Goal: Task Accomplishment & Management: Complete application form

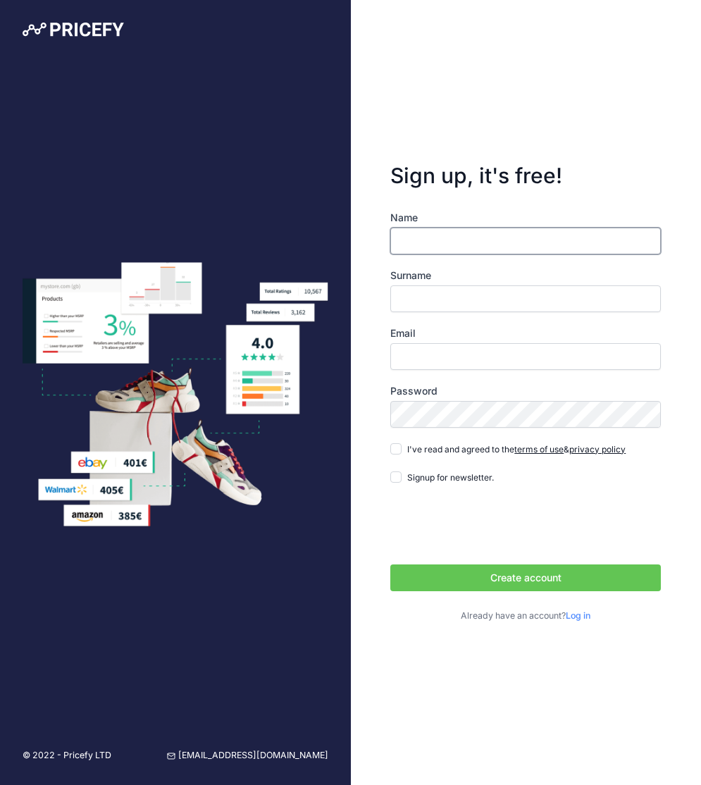
click at [519, 238] on input "Name" at bounding box center [525, 241] width 271 height 27
type input "[PERSON_NAME]"
type input "ess"
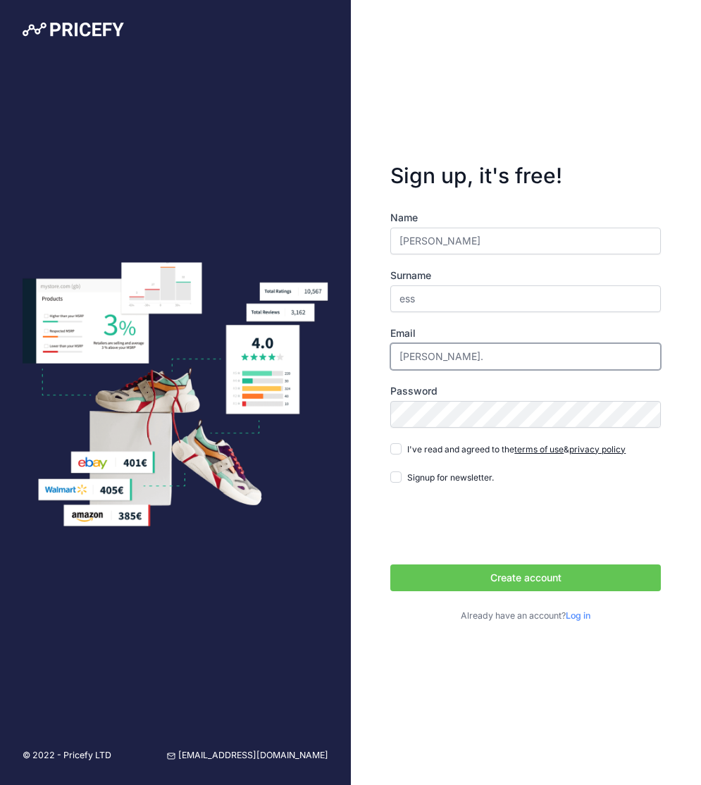
type input "[PERSON_NAME][EMAIL_ADDRESS][DOMAIN_NAME]"
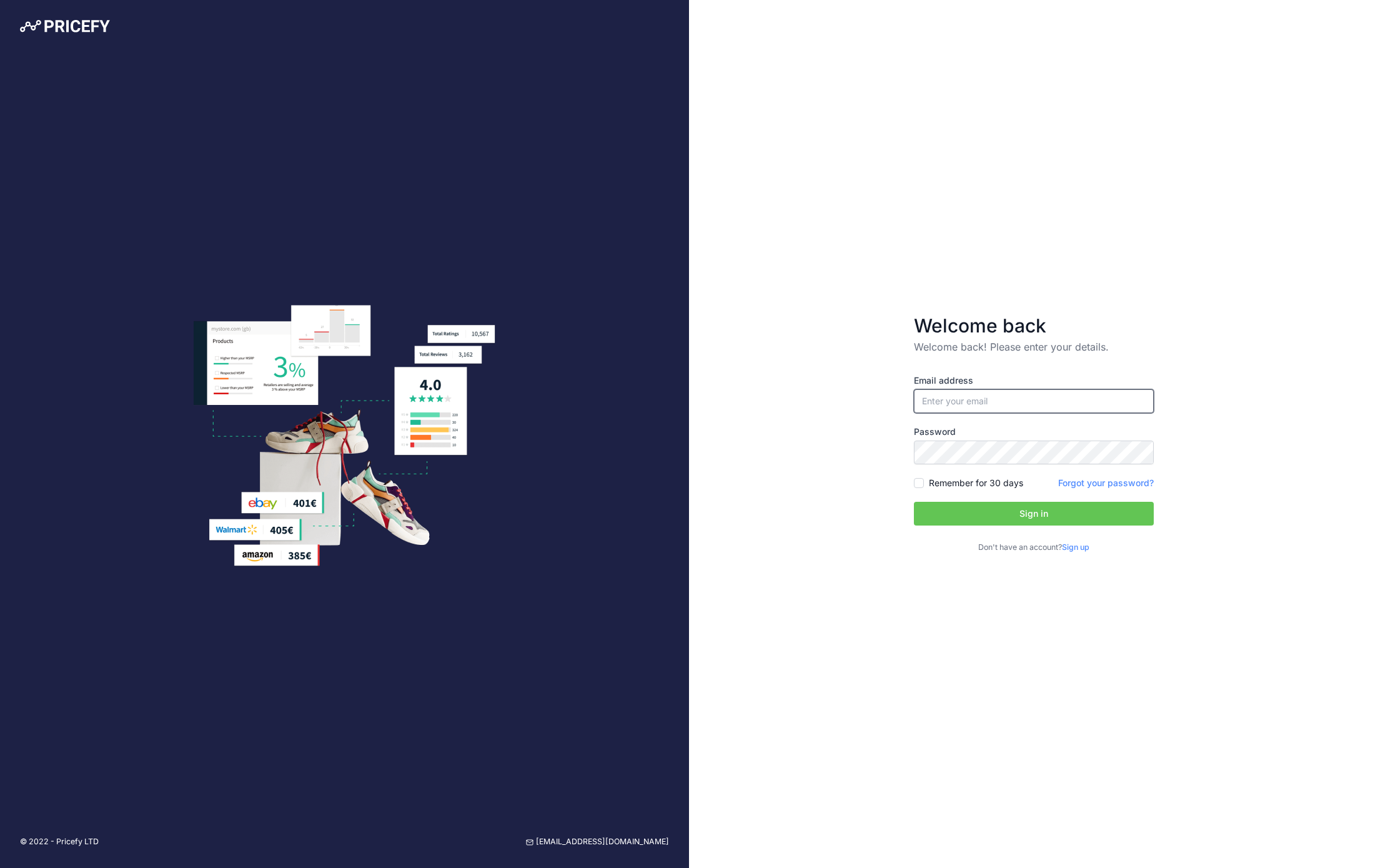
click at [1027, 409] on input "email" at bounding box center [1034, 401] width 240 height 24
type input "[PERSON_NAME][EMAIL_ADDRESS][DOMAIN_NAME]"
click at [919, 484] on input "Remember for 30 days" at bounding box center [919, 482] width 10 height 10
checkbox input "true"
click at [964, 511] on button "Sign in" at bounding box center [1034, 513] width 240 height 24
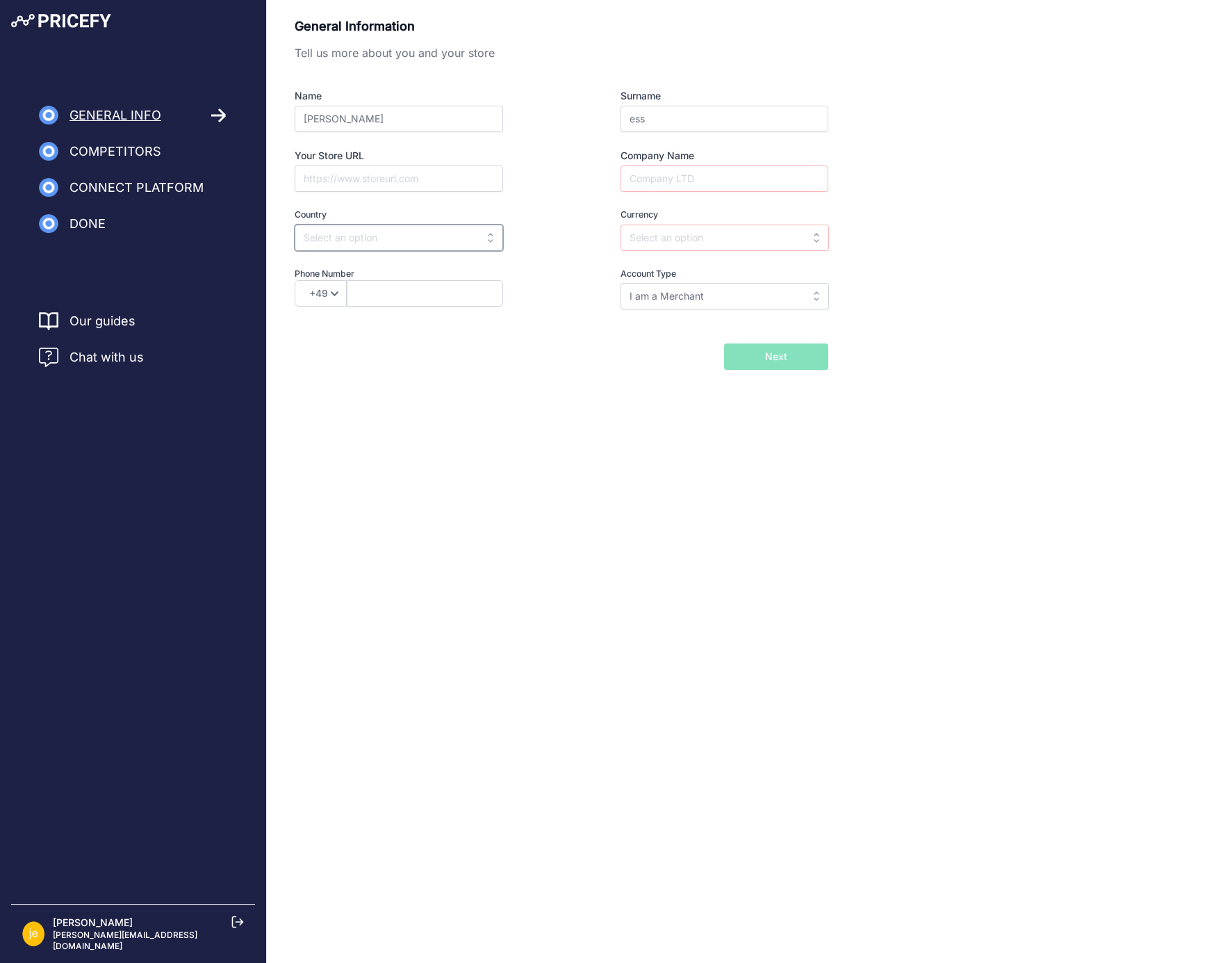
click at [449, 244] on input "text" at bounding box center [399, 238] width 208 height 27
click at [402, 304] on div "Korea, Dem. Republic of" at bounding box center [382, 293] width 174 height 25
type input "Korea, Dem. Republic of"
select select "850"
click at [413, 182] on input "Your Store URL" at bounding box center [399, 179] width 208 height 27
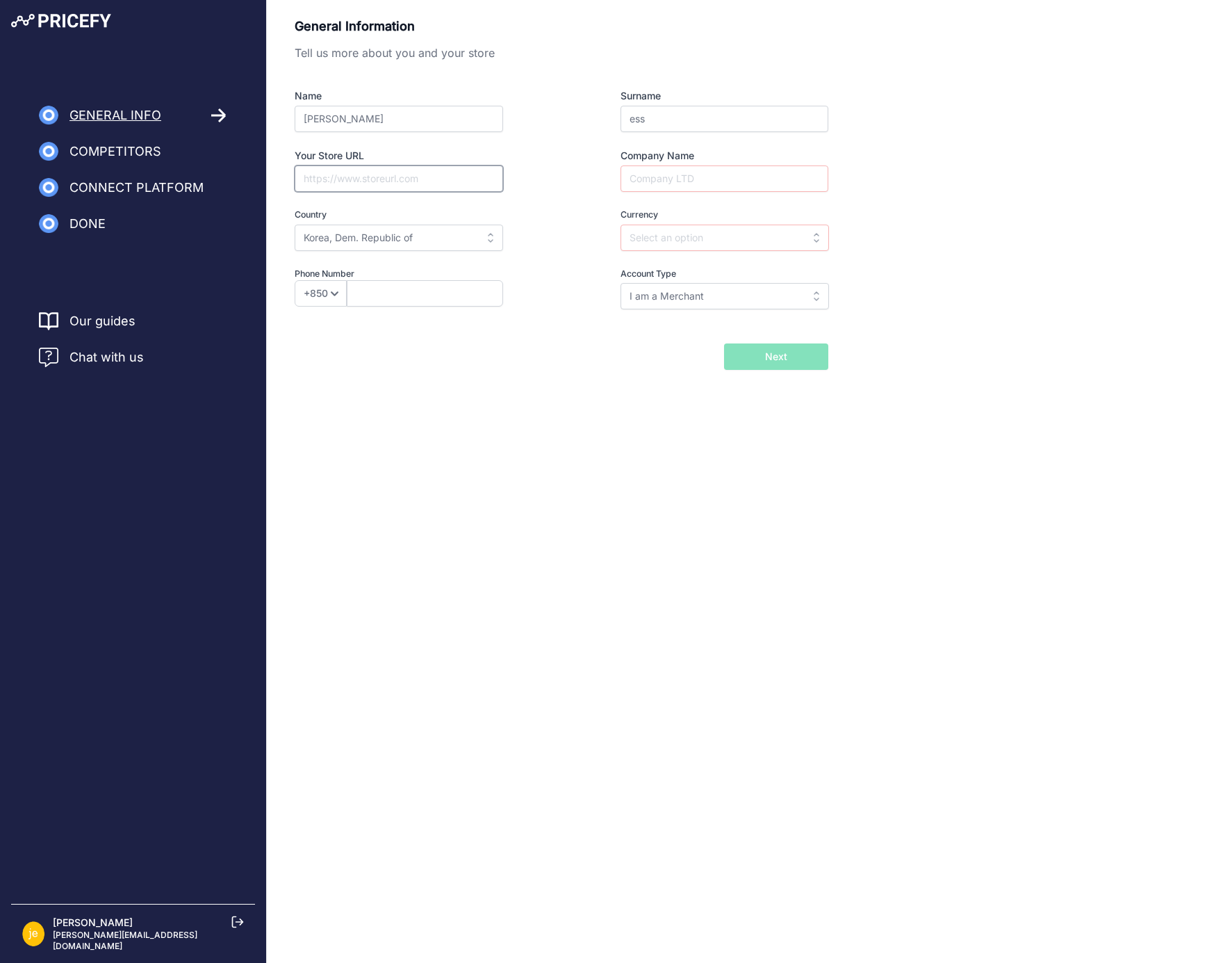
click at [730, 297] on input "I am a Merchant" at bounding box center [724, 296] width 208 height 27
click at [903, 316] on div "General Information Tell us more about you and your store Name jay Surname ess …" at bounding box center [750, 193] width 909 height 353
type input "I am a Merchant"
click at [772, 239] on input "text" at bounding box center [724, 238] width 208 height 27
type input "y"
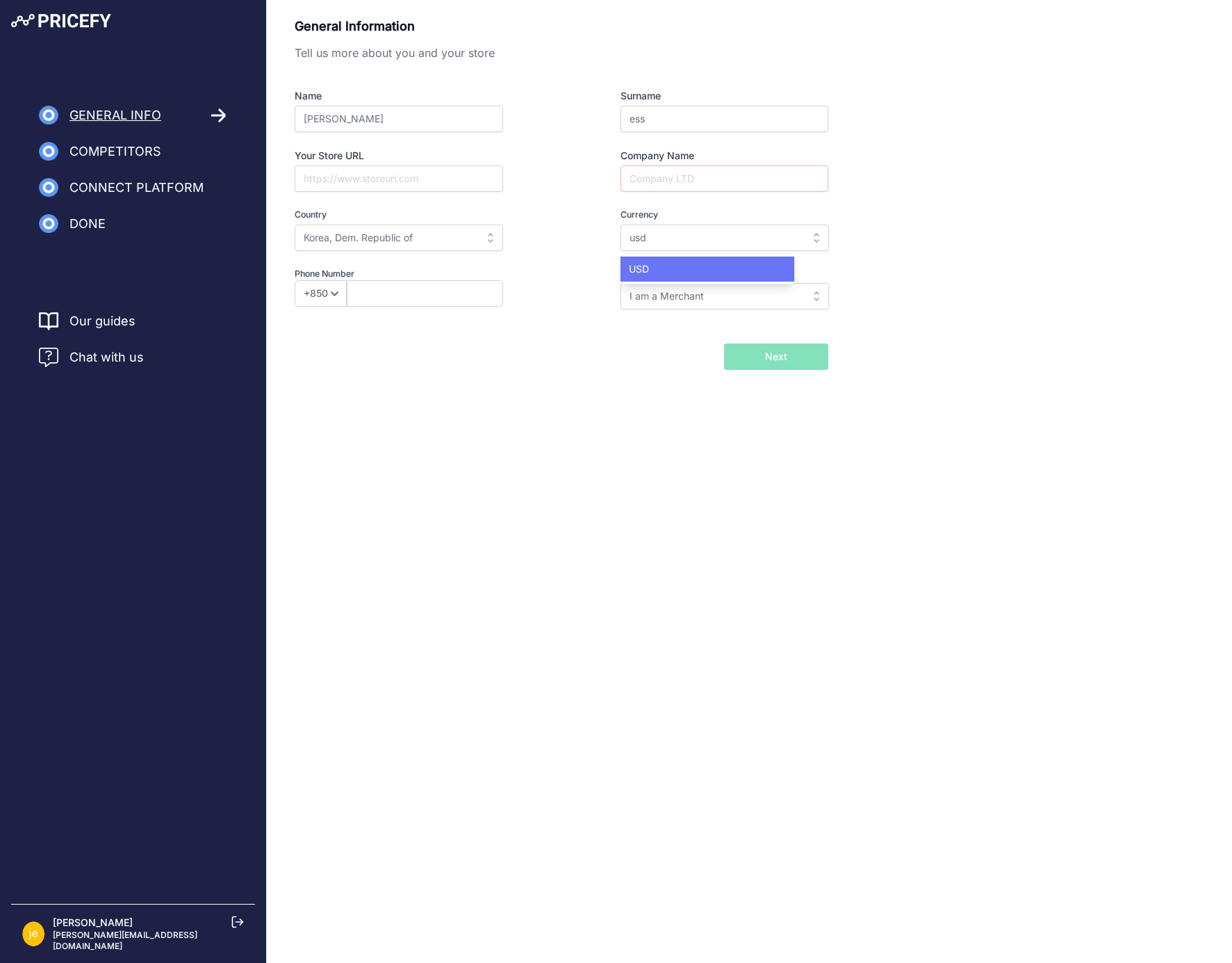
click at [697, 264] on div "USD" at bounding box center [707, 268] width 174 height 25
type input "USD"
click at [700, 167] on input "Company Name" at bounding box center [724, 179] width 208 height 27
type input "kakaostyle.com"
click at [786, 355] on span "Next" at bounding box center [776, 356] width 23 height 14
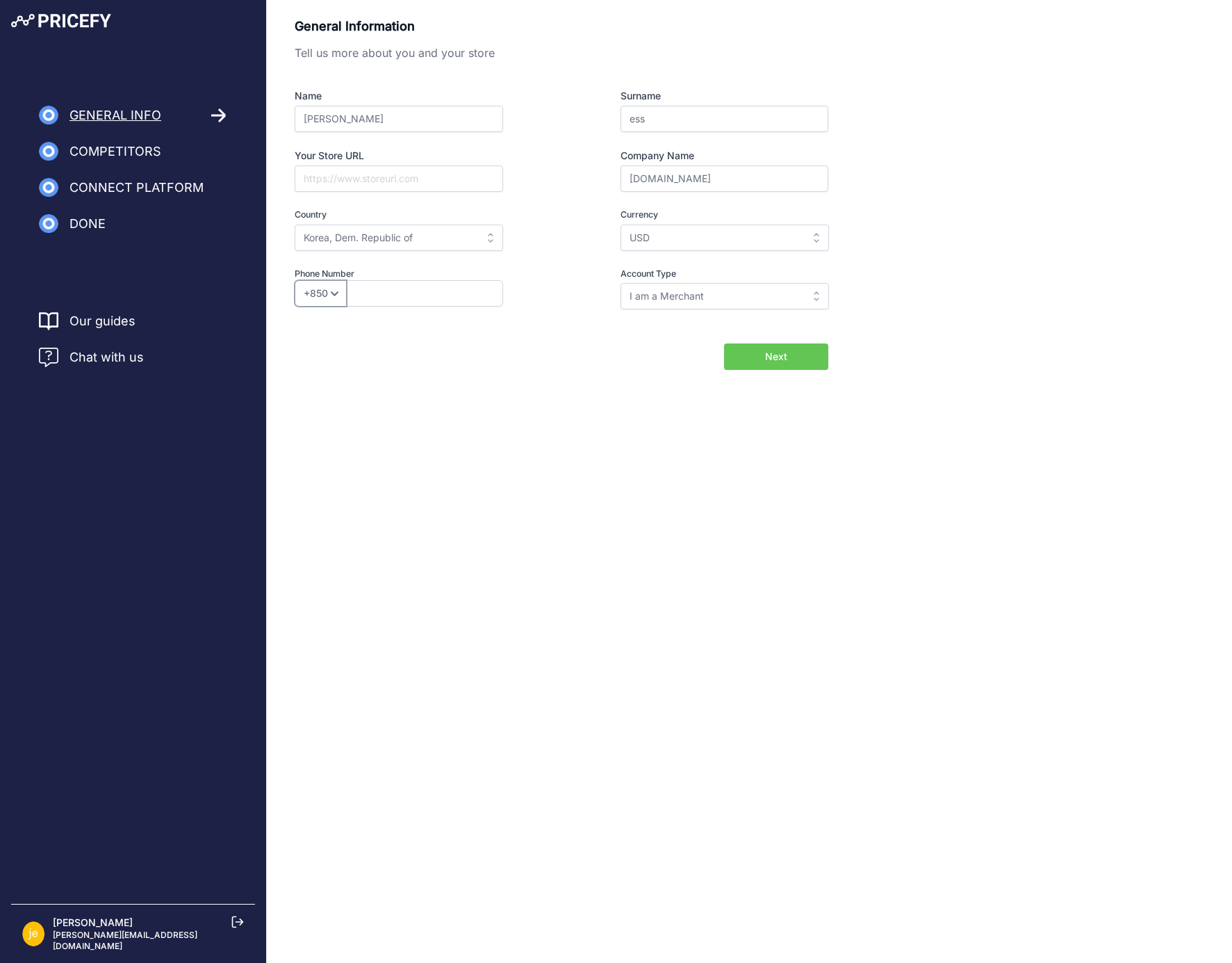
click at [329, 291] on select "+49 +43 +32 +1 +86 +34 +358 +33 +30 +39 +81 +352 +31 +48 +351 +420 +44 +46 +41 …" at bounding box center [321, 293] width 52 height 27
click at [398, 230] on input "Korea, Dem. Republic of" at bounding box center [399, 238] width 208 height 27
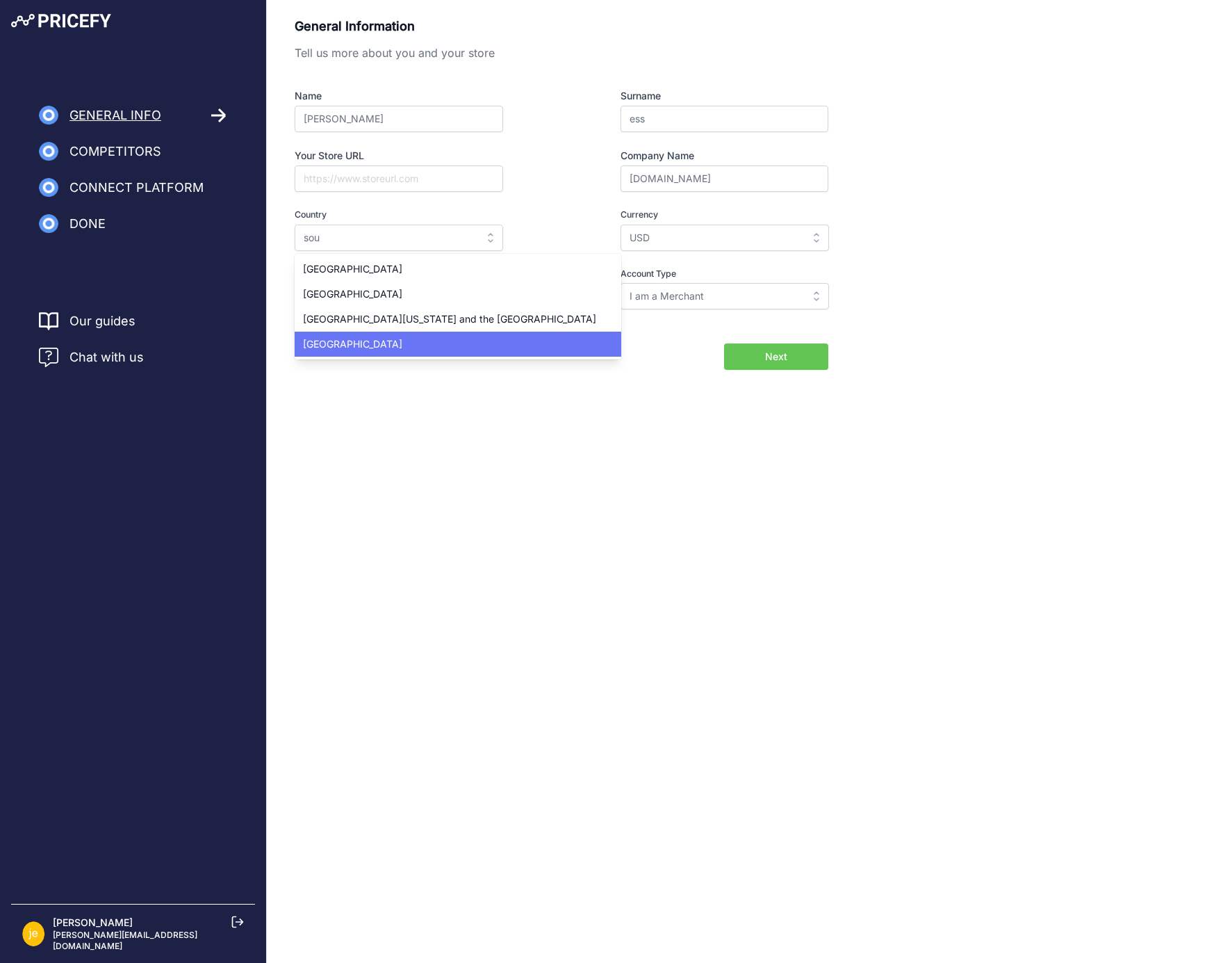
click at [330, 337] on span "South Korea" at bounding box center [352, 343] width 100 height 12
type input "South Korea"
type input "KRW"
select select "82"
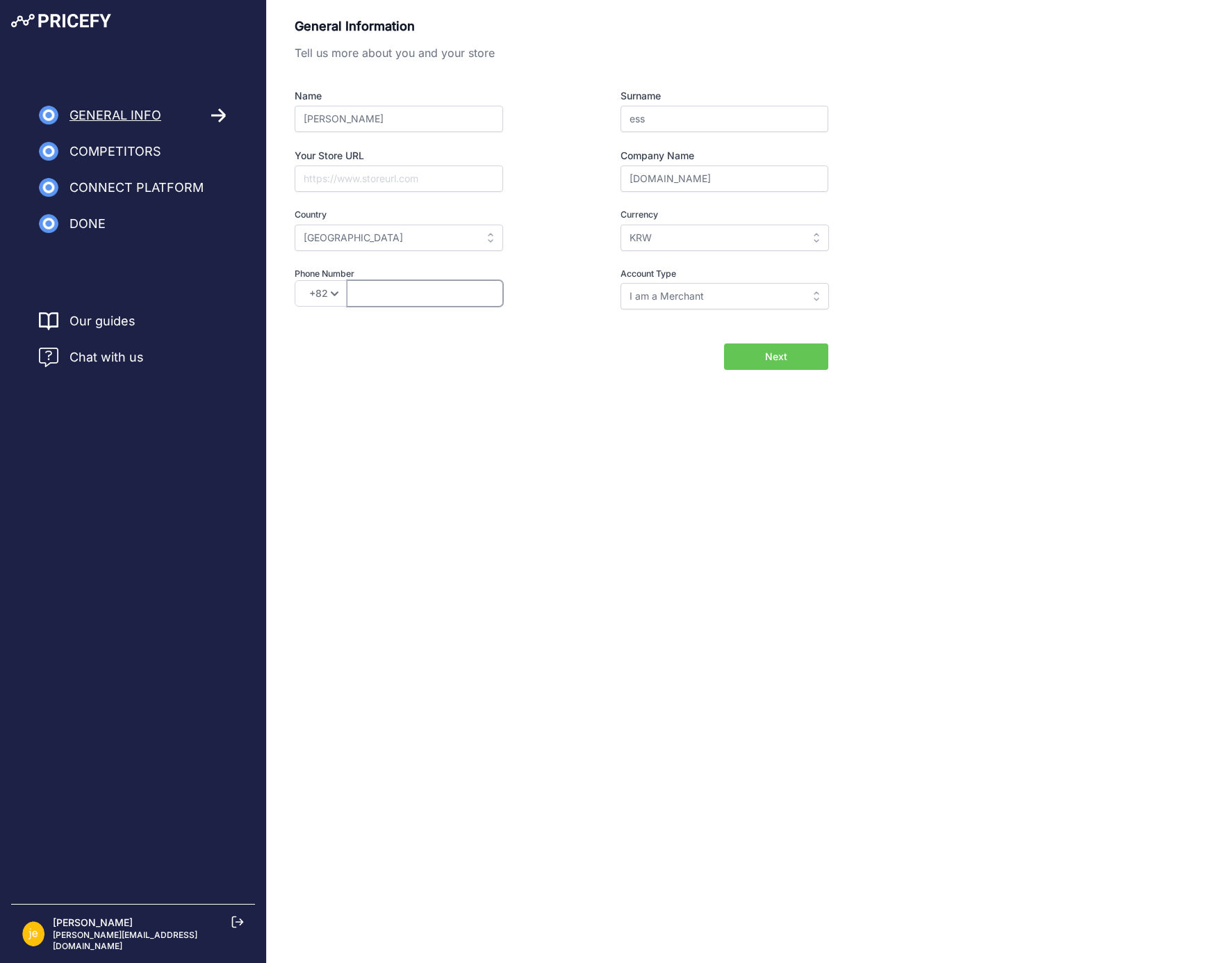
click at [408, 288] on input "text" at bounding box center [425, 293] width 157 height 27
type input "1"
type input "01068028712"
click at [722, 182] on input "kakaostyle.com" at bounding box center [724, 179] width 208 height 27
paste input "kakaostyle.com"
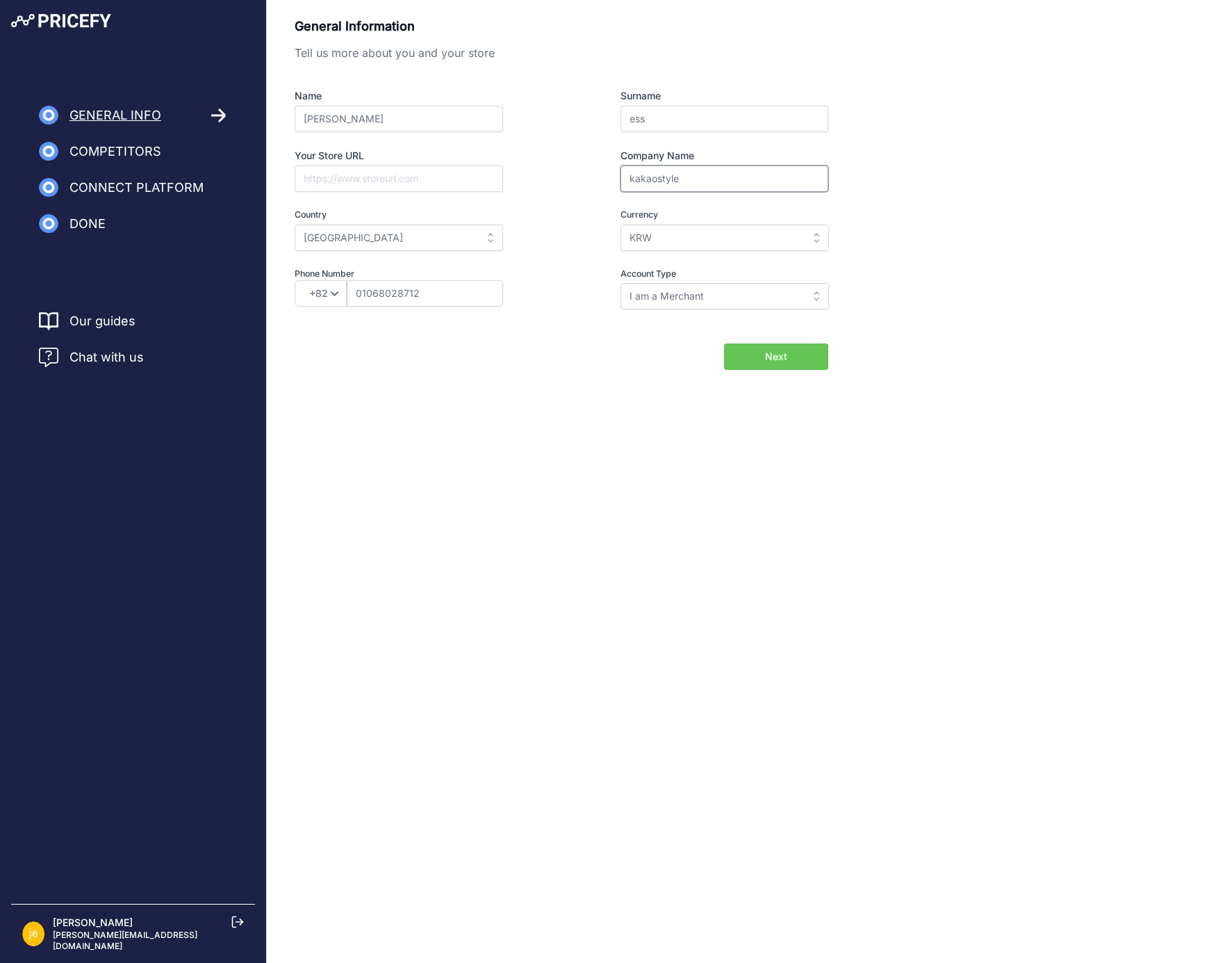
type input "kakaostyle"
click at [789, 360] on button "Next" at bounding box center [776, 356] width 105 height 27
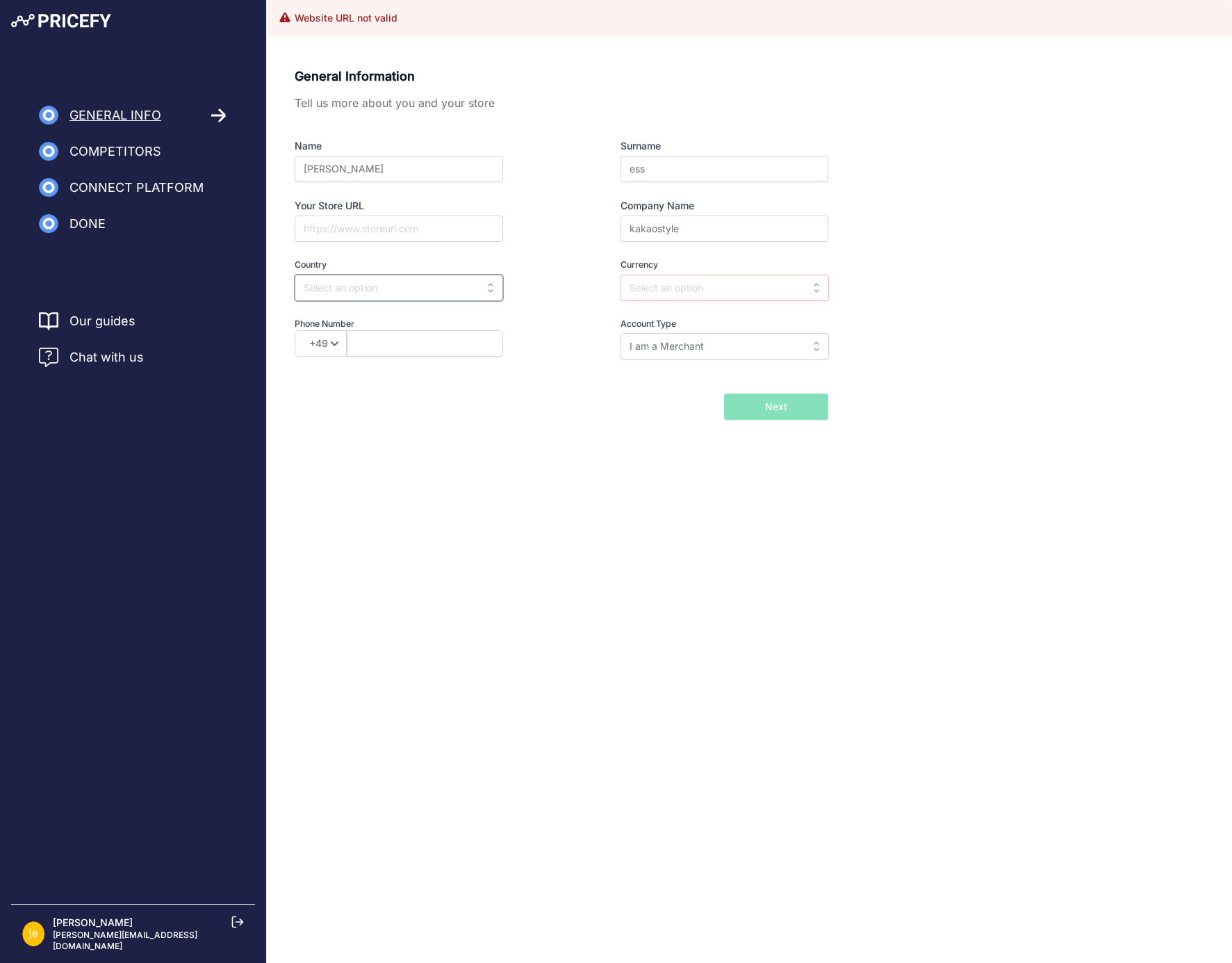
click at [468, 289] on input "text" at bounding box center [399, 287] width 208 height 27
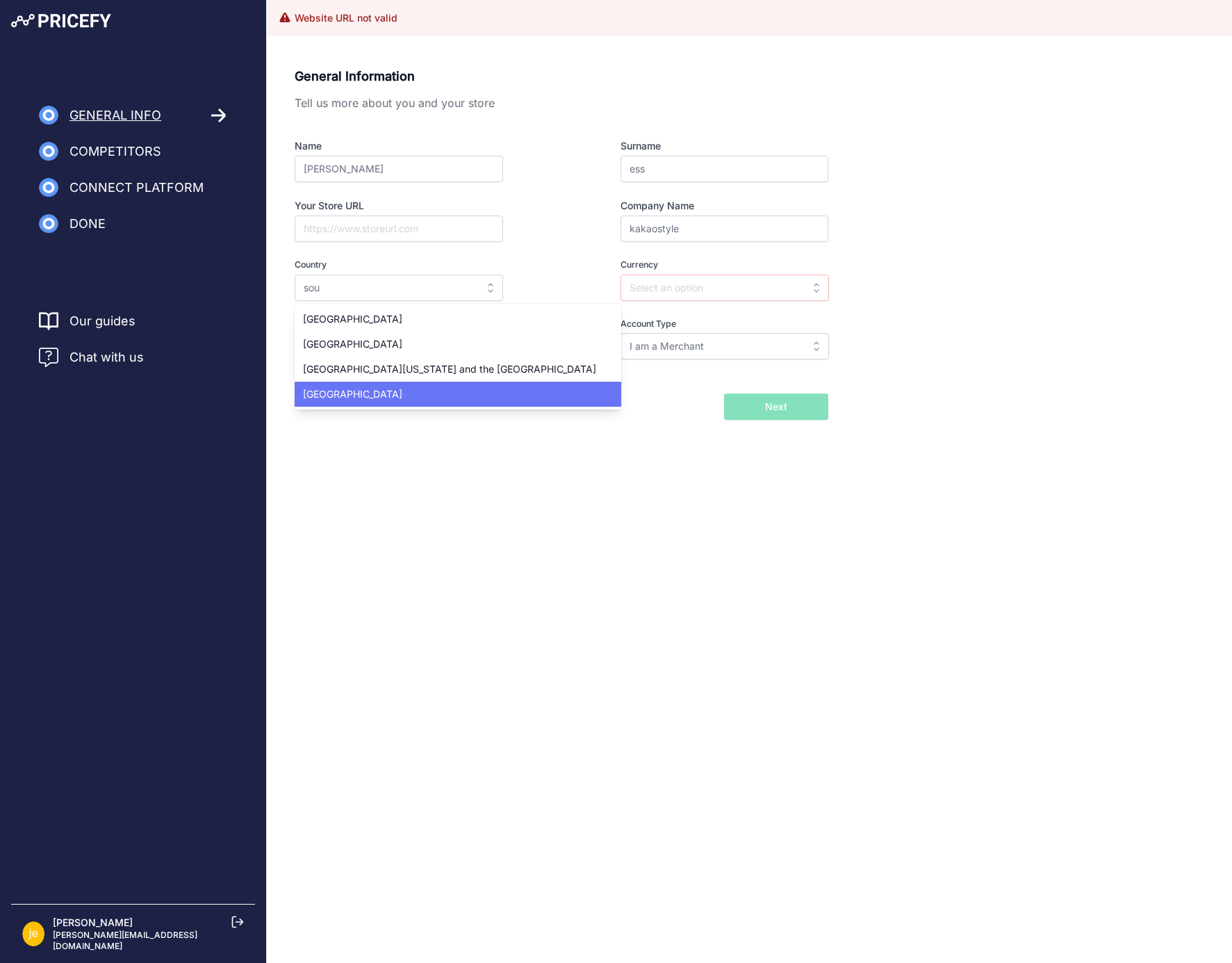
click at [426, 392] on div "[GEOGRAPHIC_DATA]" at bounding box center [458, 394] width 326 height 25
type input "[GEOGRAPHIC_DATA]"
type input "KRW"
select select "82"
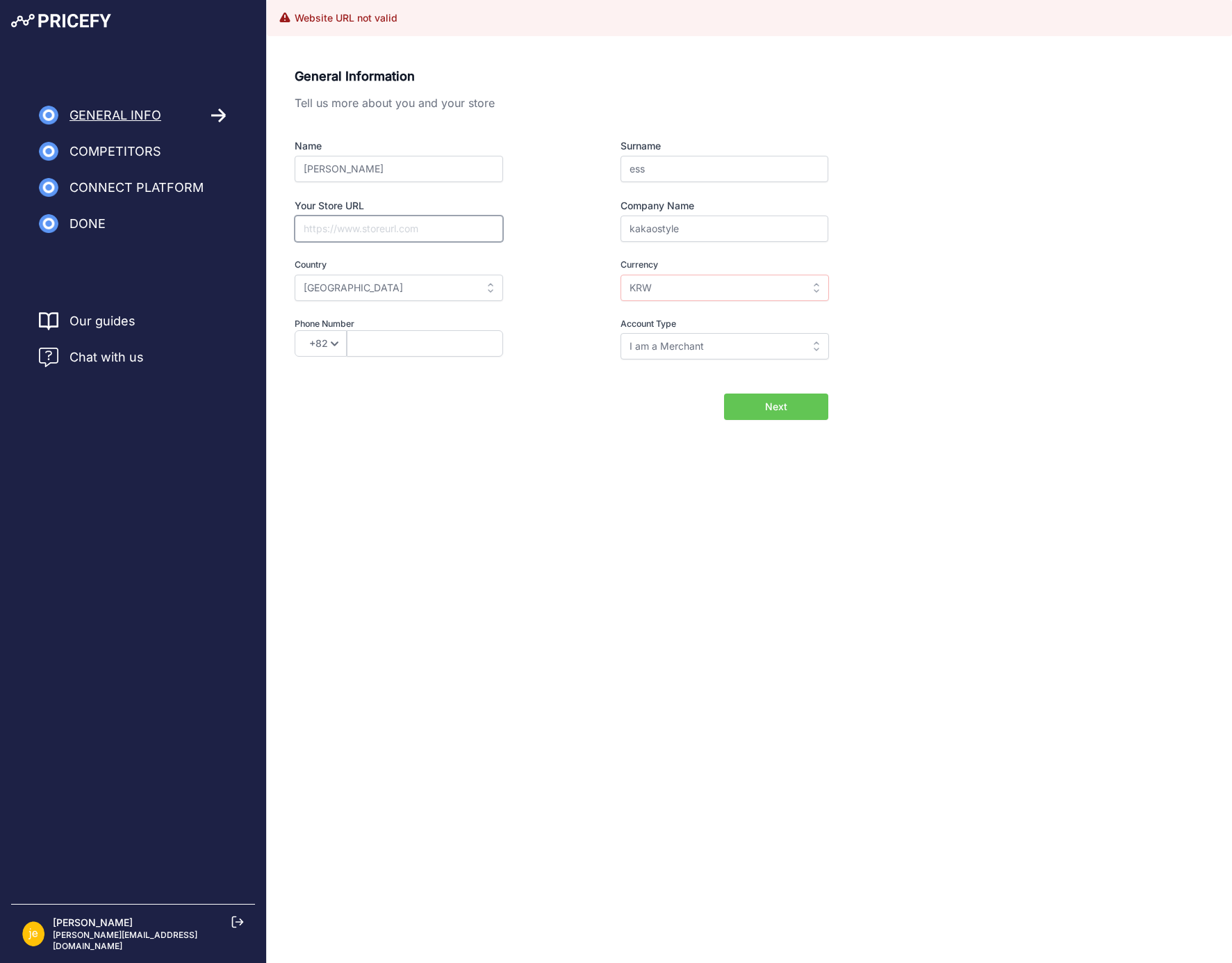
click at [369, 229] on input "Your Store URL" at bounding box center [399, 228] width 208 height 27
type input "kakaostyle.com"
click at [716, 282] on input "KRW" at bounding box center [724, 287] width 208 height 27
type input "s"
type input "y"
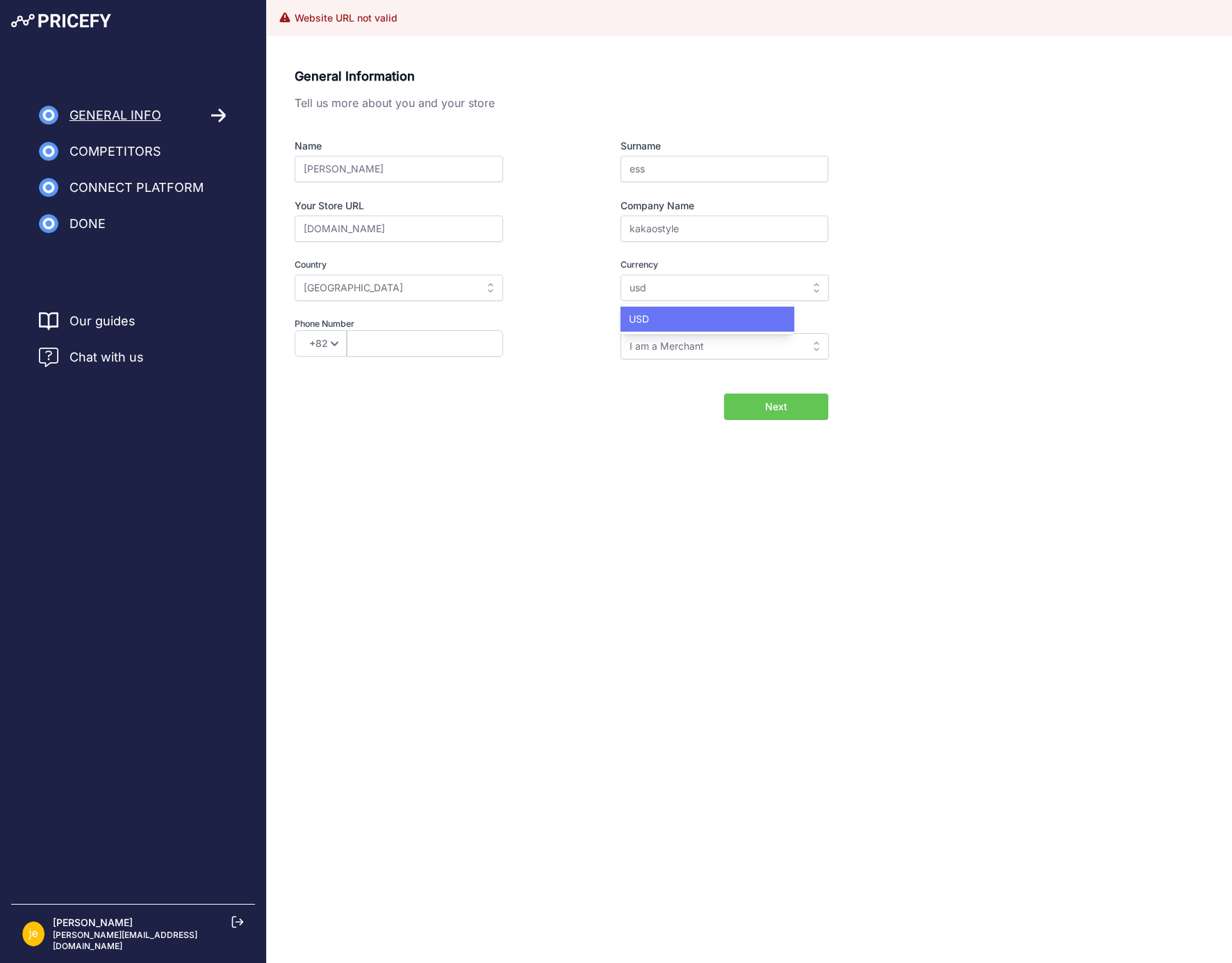
click at [707, 325] on div "USD" at bounding box center [707, 319] width 174 height 25
type input "USD"
click at [422, 348] on input "text" at bounding box center [425, 343] width 157 height 27
type input "01068028712"
click at [784, 405] on span "Next" at bounding box center [776, 407] width 23 height 14
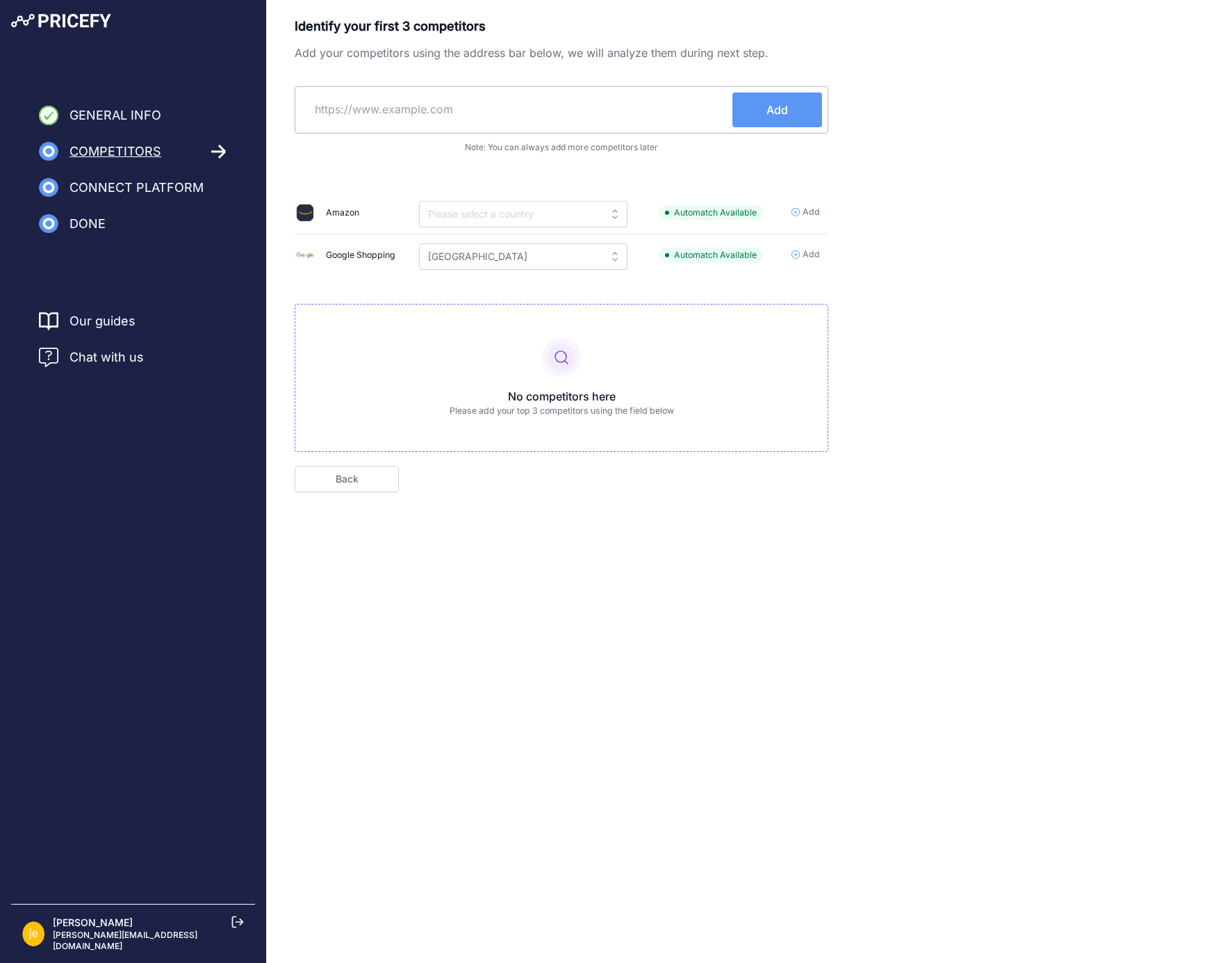
click at [463, 111] on input "text" at bounding box center [517, 110] width 432 height 34
paste input "[URL][DOMAIN_NAME]"
type input "[URL][DOMAIN_NAME]"
click at [781, 114] on span "Add" at bounding box center [777, 110] width 22 height 17
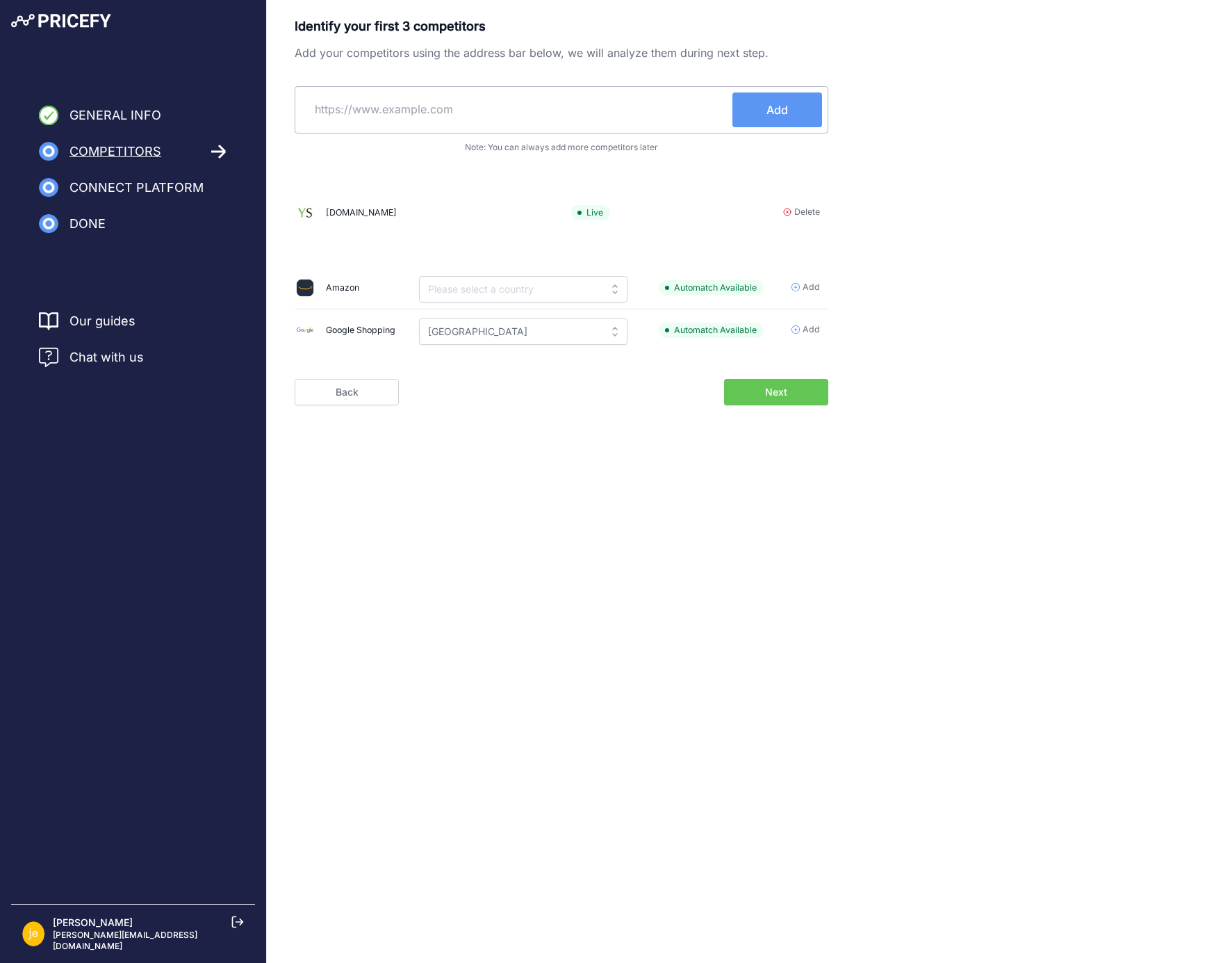
click at [507, 108] on input "text" at bounding box center [517, 110] width 432 height 34
paste input "https://www.stylekorean.com/"
type input "https://www.stylekorean.com/"
click at [793, 115] on button "Add" at bounding box center [777, 110] width 90 height 35
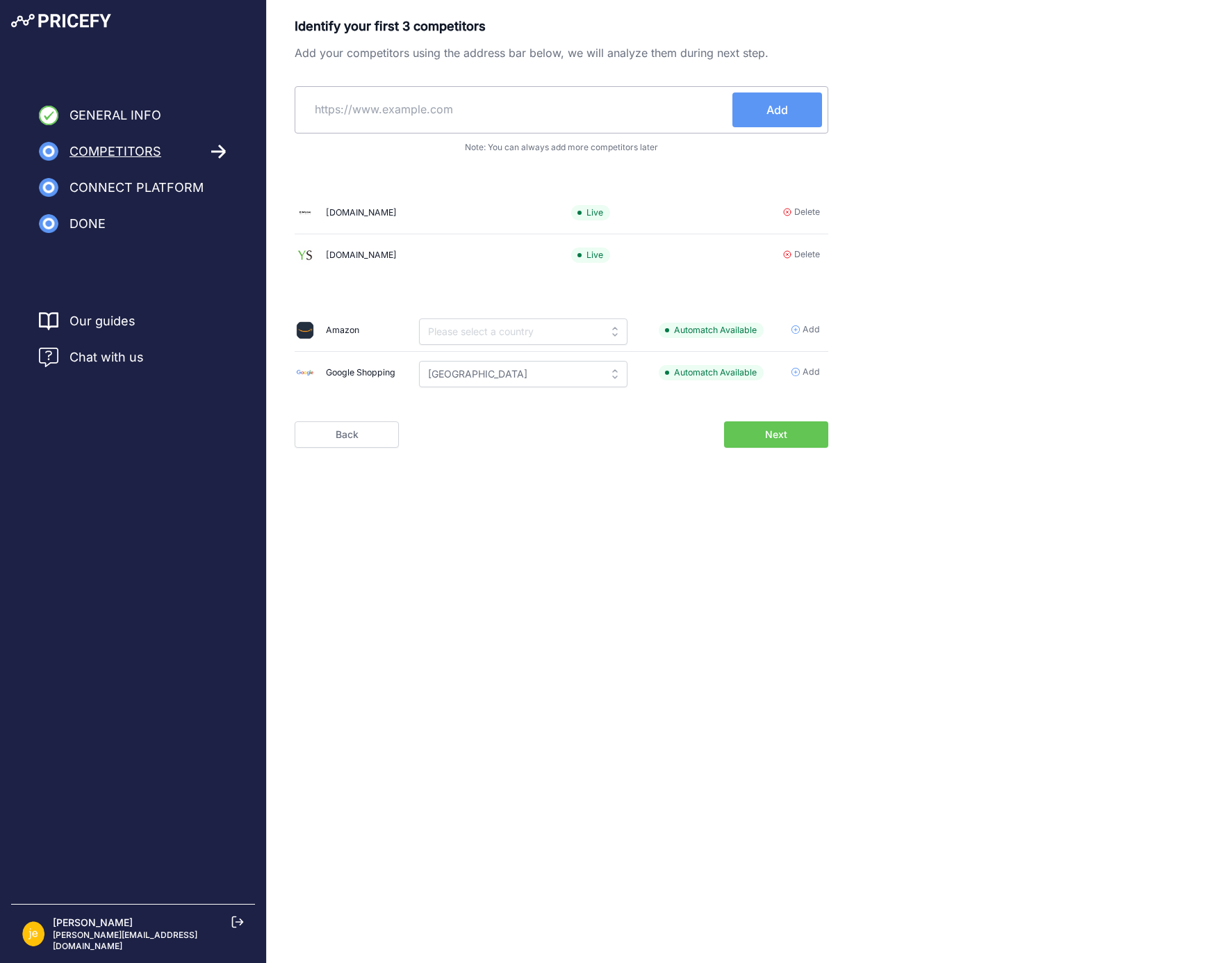
click at [429, 113] on input "text" at bounding box center [517, 110] width 432 height 34
paste input "https://www.stylevana.com/en_US/"
type input "https://www.stylevana.com/"
click at [800, 114] on button "Add" at bounding box center [777, 110] width 90 height 35
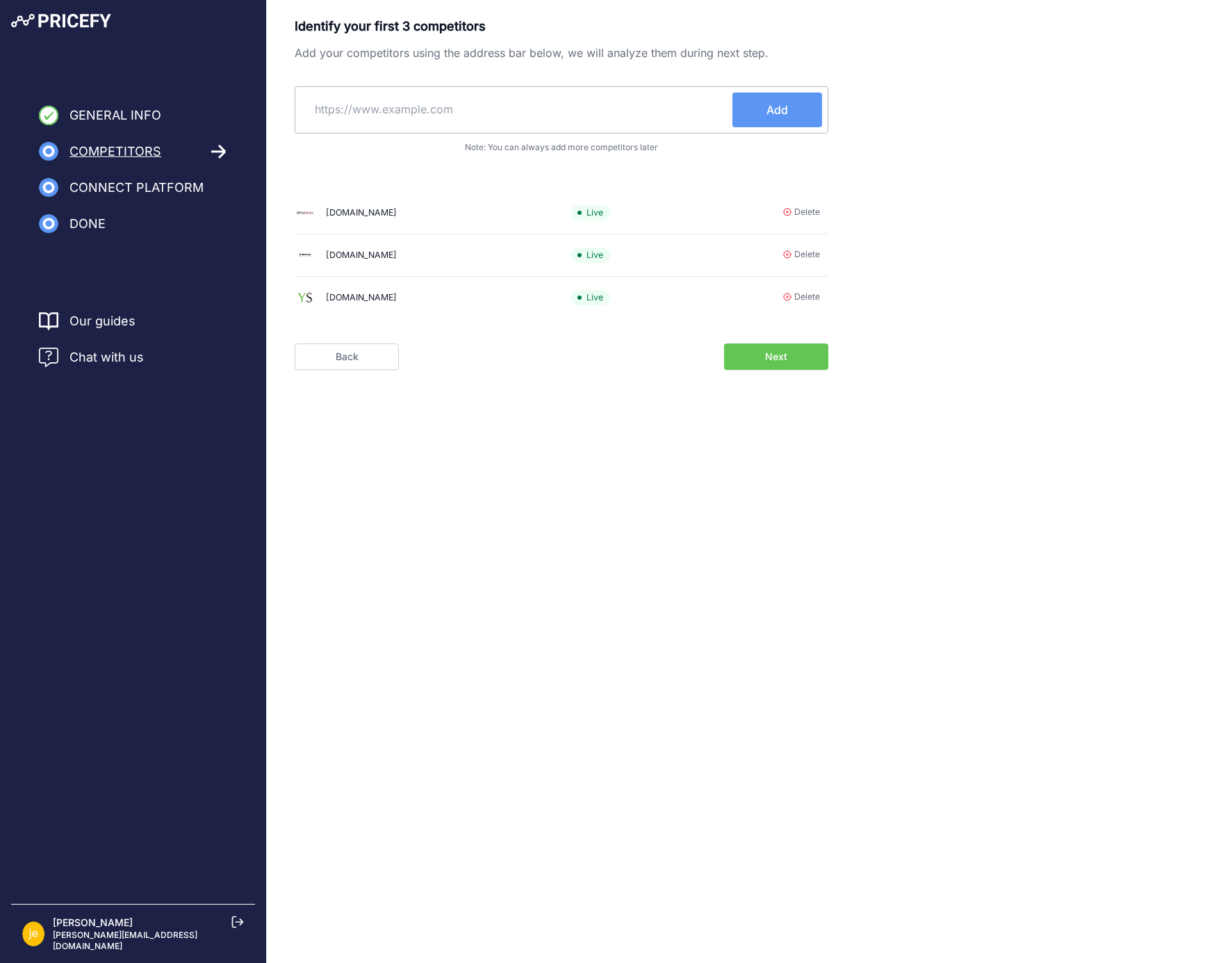
click at [785, 341] on form "Identify your first 3 competitors Add your competitors using the address bar be…" at bounding box center [561, 193] width 534 height 353
click at [782, 353] on span "Next" at bounding box center [776, 356] width 23 height 14
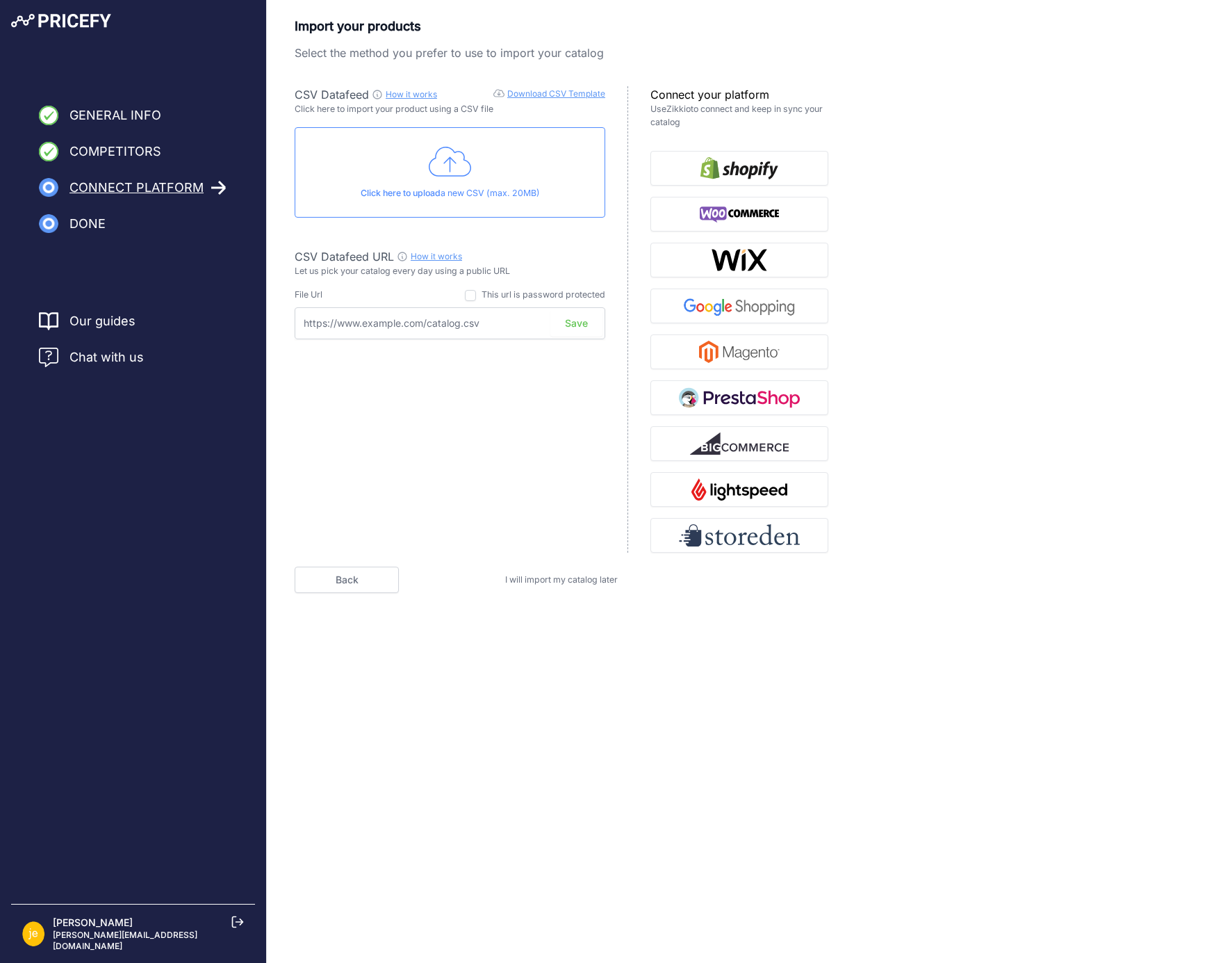
drag, startPoint x: 616, startPoint y: 55, endPoint x: 585, endPoint y: 72, distance: 35.4
click at [585, 57] on p "Select the method you prefer to use to import your catalog" at bounding box center [561, 52] width 534 height 17
drag, startPoint x: 770, startPoint y: 127, endPoint x: 811, endPoint y: 76, distance: 65.4
click at [811, 76] on div "Import your products Select the method you prefer to use to import your catalog…" at bounding box center [561, 284] width 534 height 536
click at [422, 96] on link "How it works" at bounding box center [411, 94] width 51 height 11
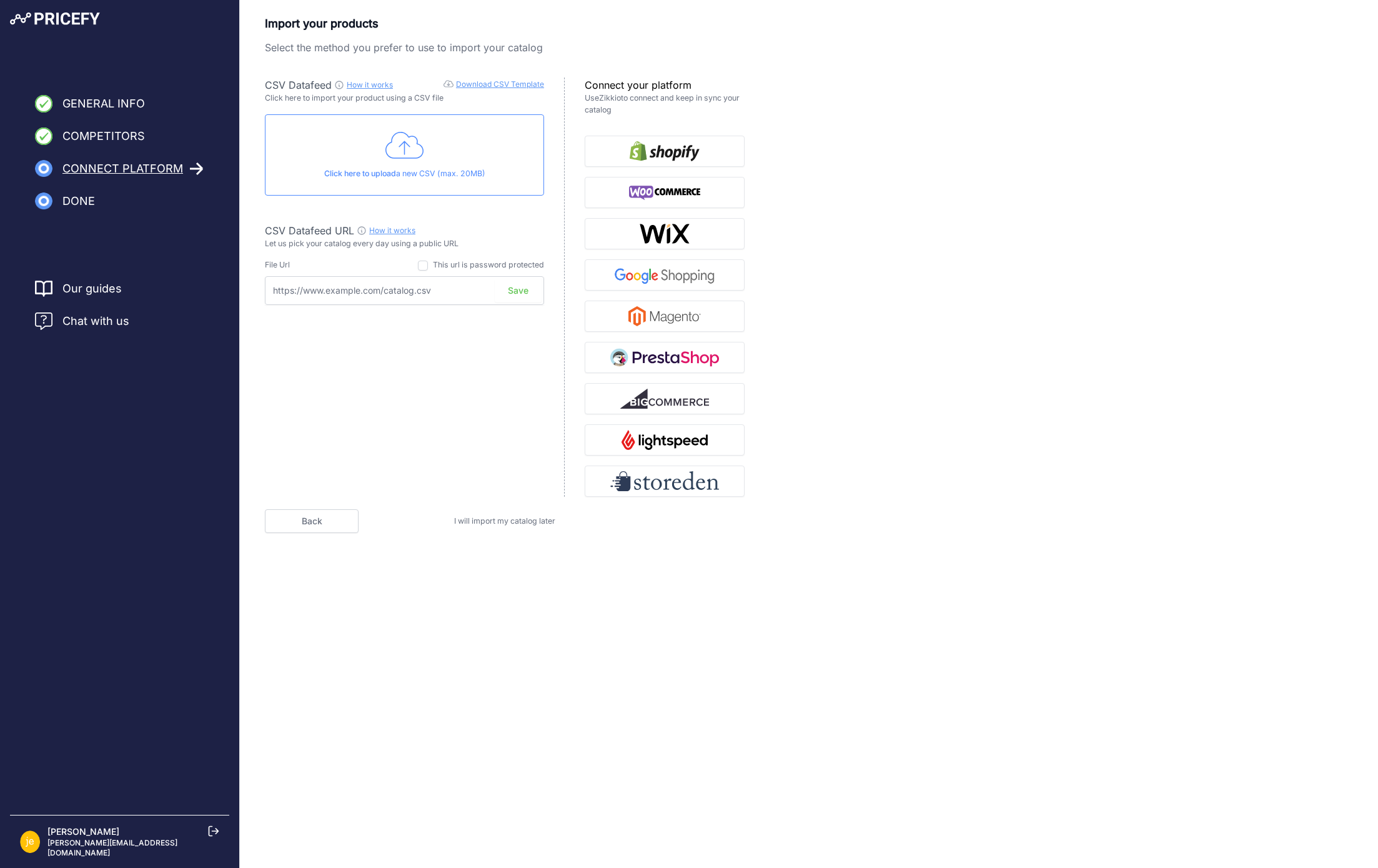
click at [536, 523] on span "I will import my catalog later" at bounding box center [505, 520] width 101 height 10
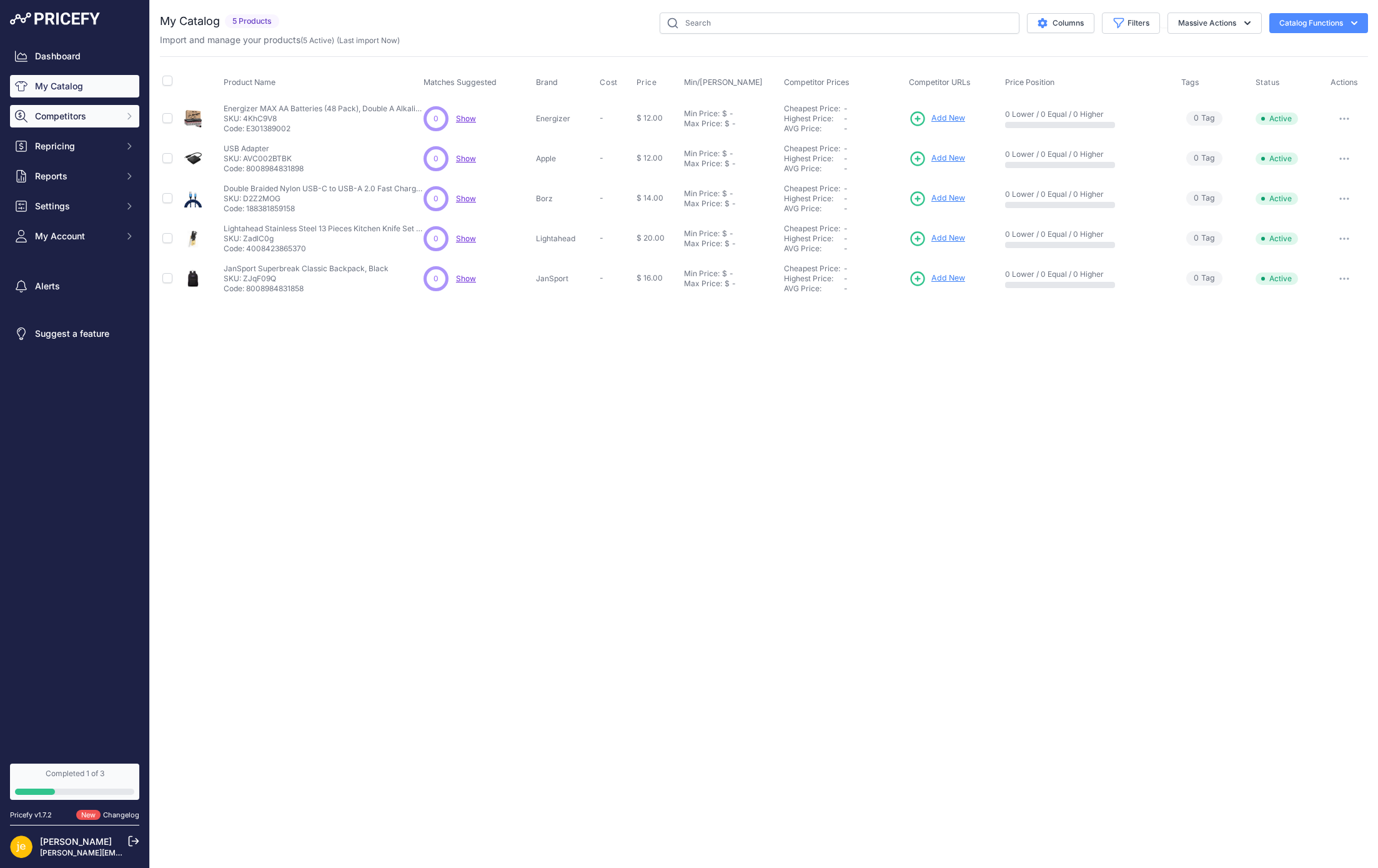
click at [67, 116] on span "Competitors" at bounding box center [75, 116] width 82 height 12
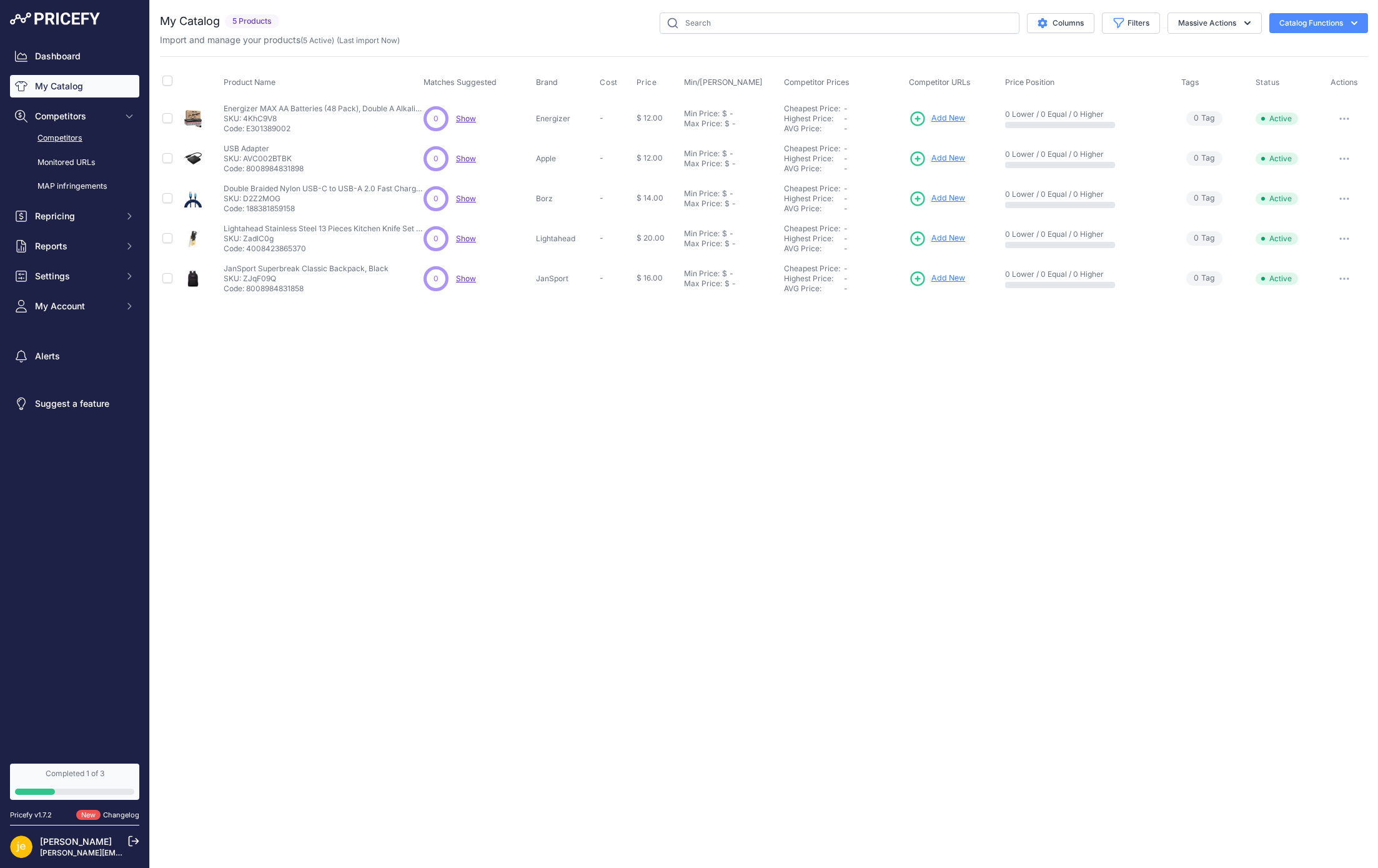
click at [74, 138] on link "Competitors" at bounding box center [74, 138] width 129 height 22
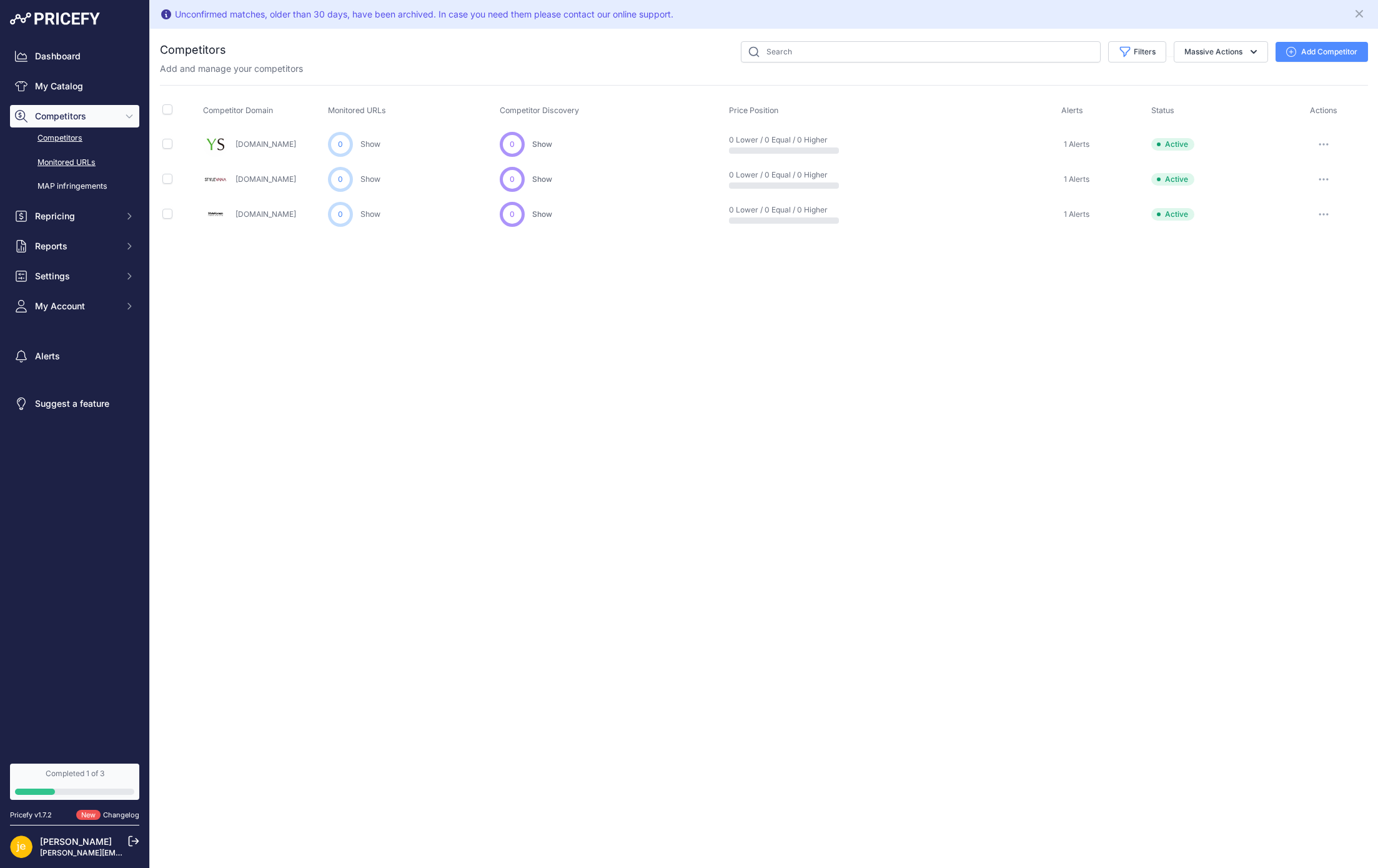
click at [74, 164] on link "Monitored URLs" at bounding box center [74, 162] width 129 height 22
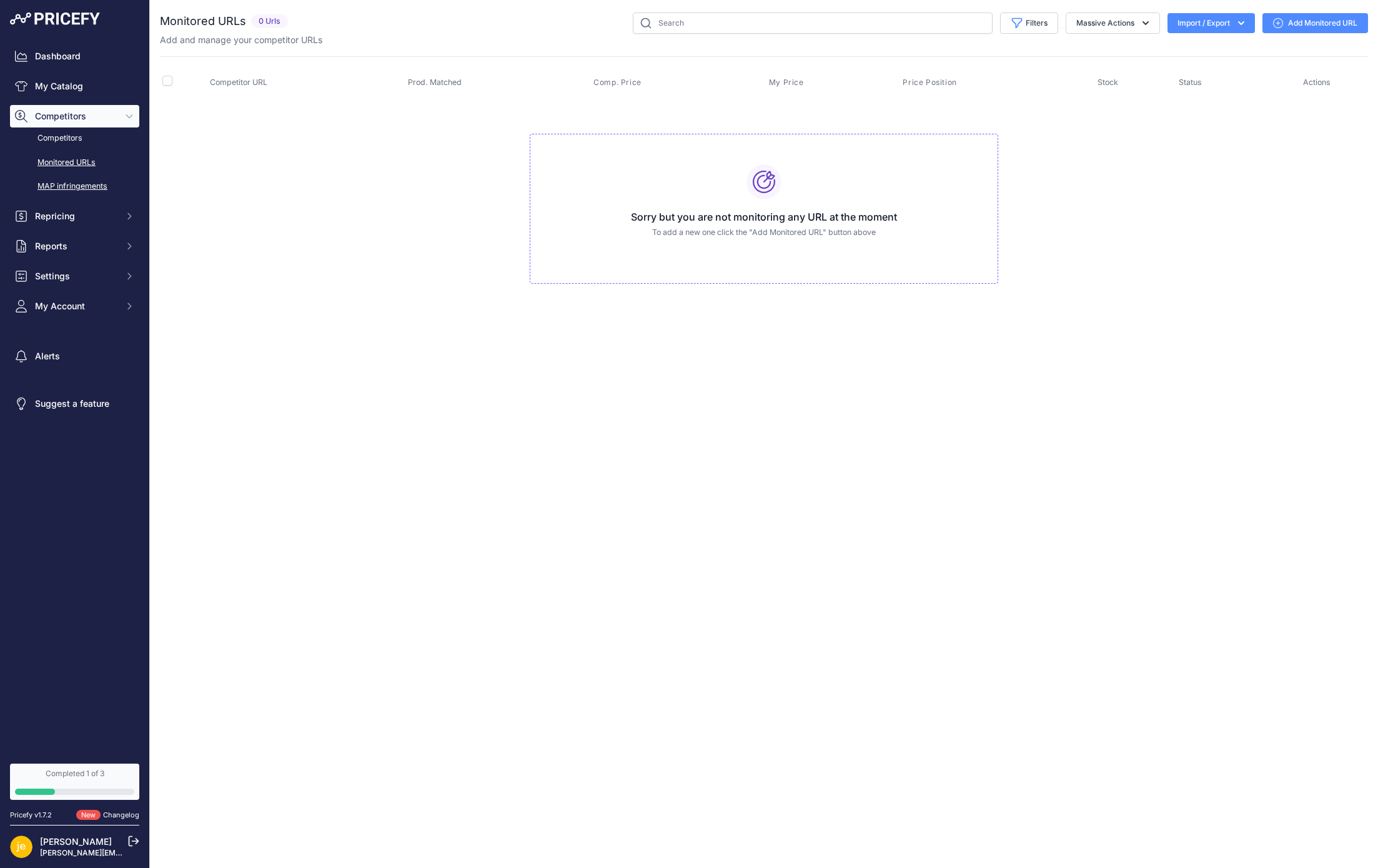
click at [84, 192] on link "MAP infringements" at bounding box center [74, 186] width 129 height 22
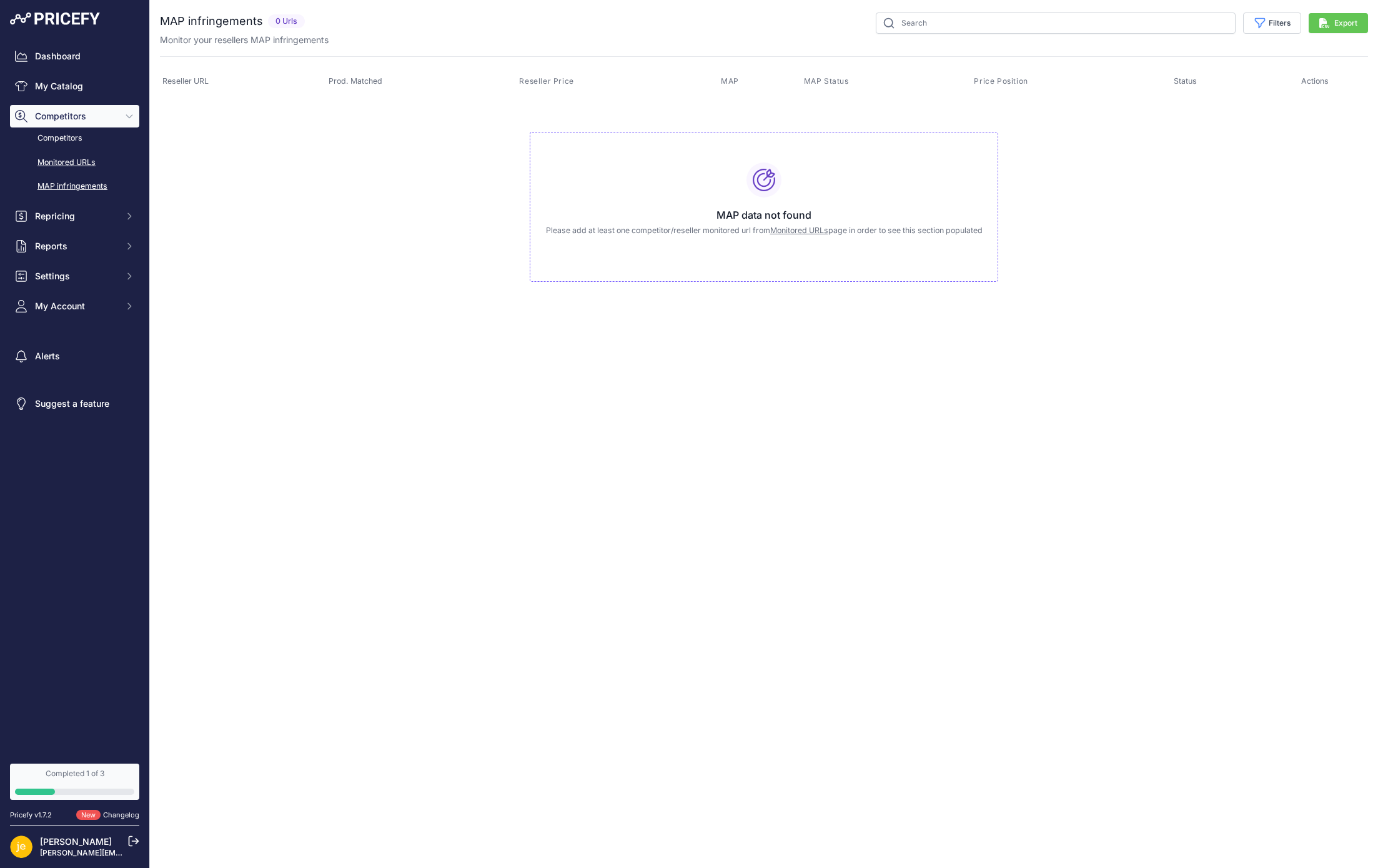
click at [90, 155] on link "Monitored URLs" at bounding box center [74, 162] width 129 height 22
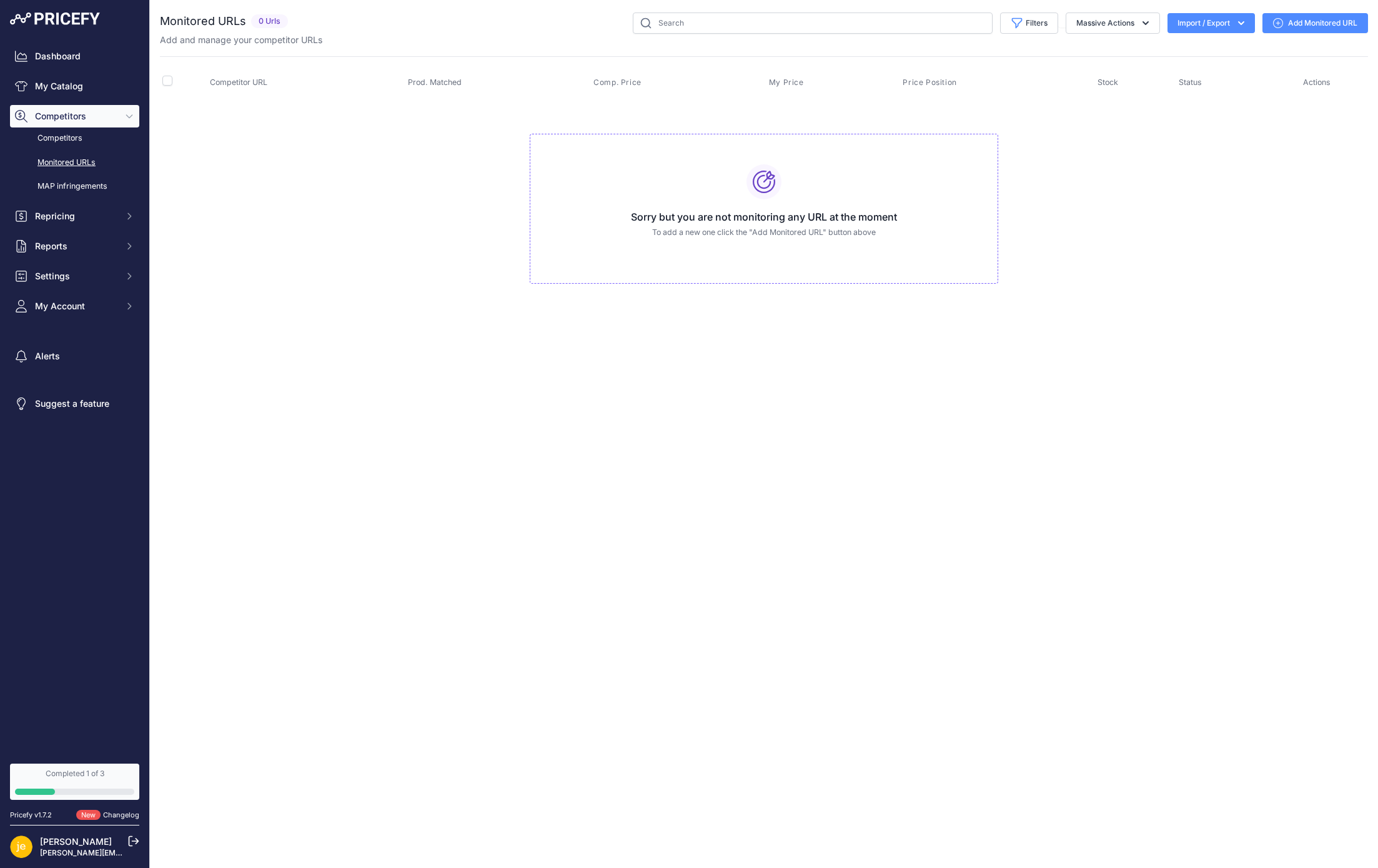
click at [86, 164] on link "Monitored URLs" at bounding box center [74, 162] width 129 height 22
click at [625, 329] on div "Close You are not connected to the internet." at bounding box center [763, 434] width 1228 height 868
click at [1310, 20] on link "Add Monitored URL" at bounding box center [1315, 23] width 106 height 20
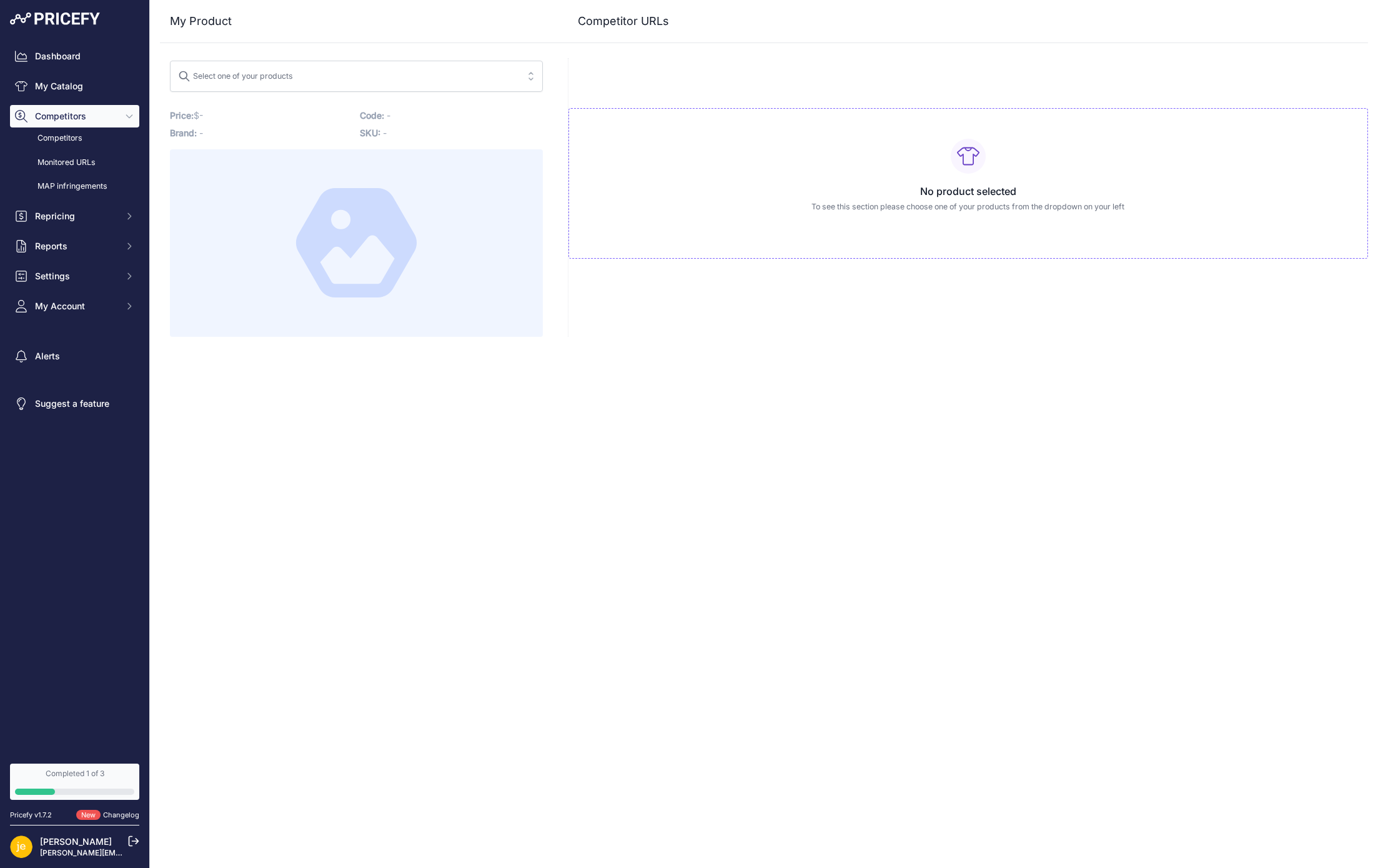
click at [403, 79] on span "Select one of your products" at bounding box center [348, 76] width 340 height 20
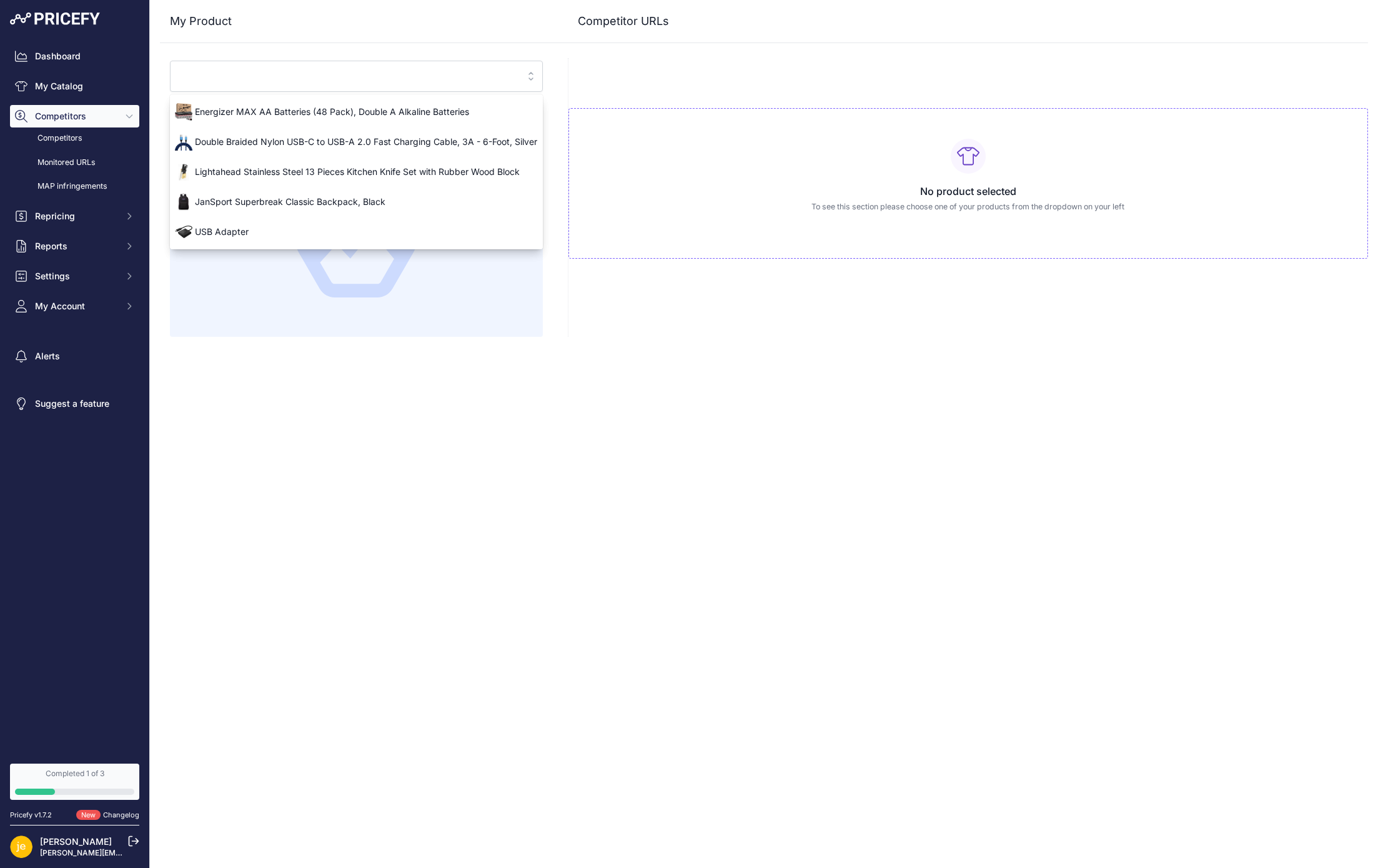
click at [410, 434] on div "Close My Product Competitor URLs" at bounding box center [763, 434] width 1228 height 868
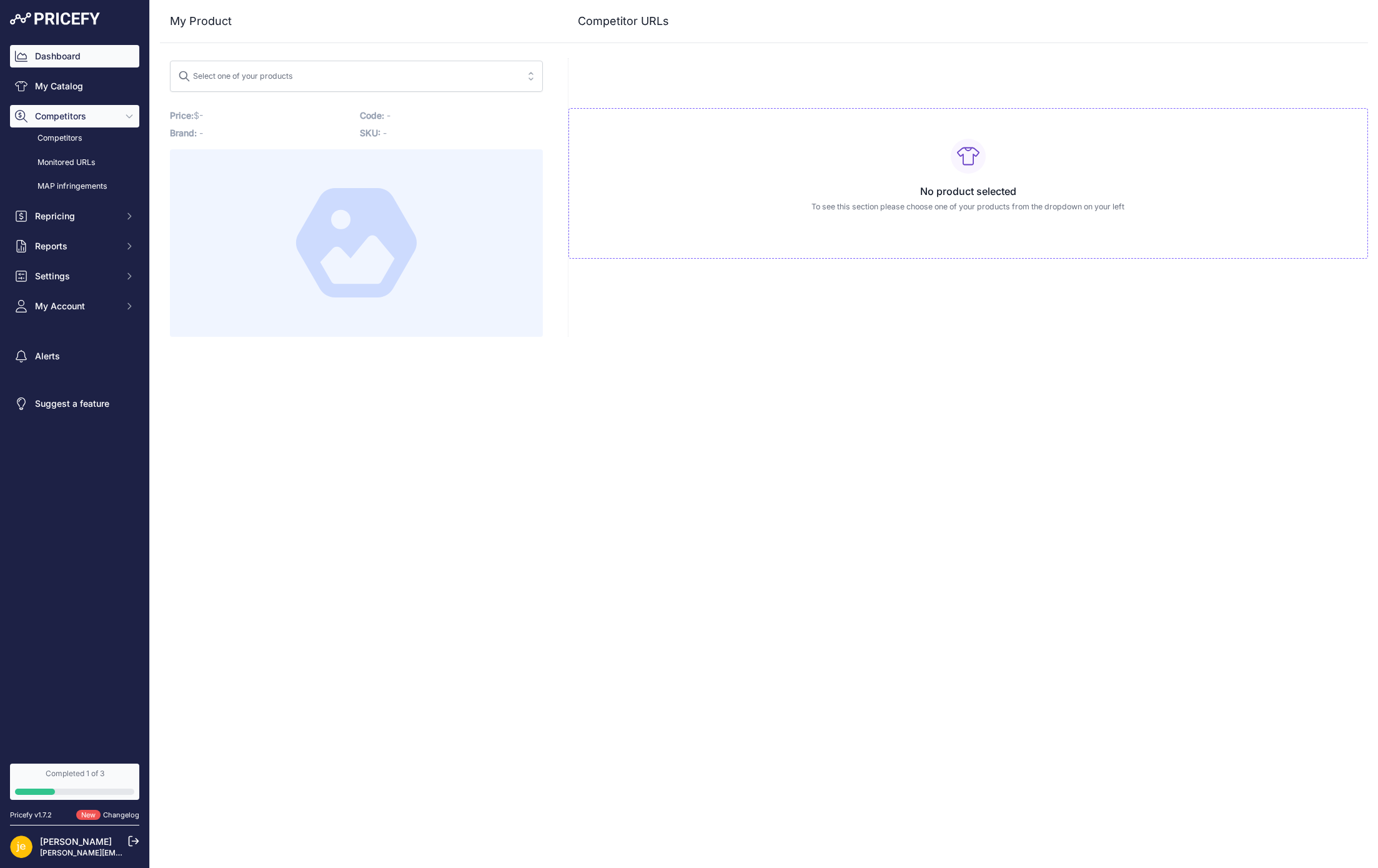
click at [95, 61] on link "Dashboard" at bounding box center [74, 56] width 129 height 22
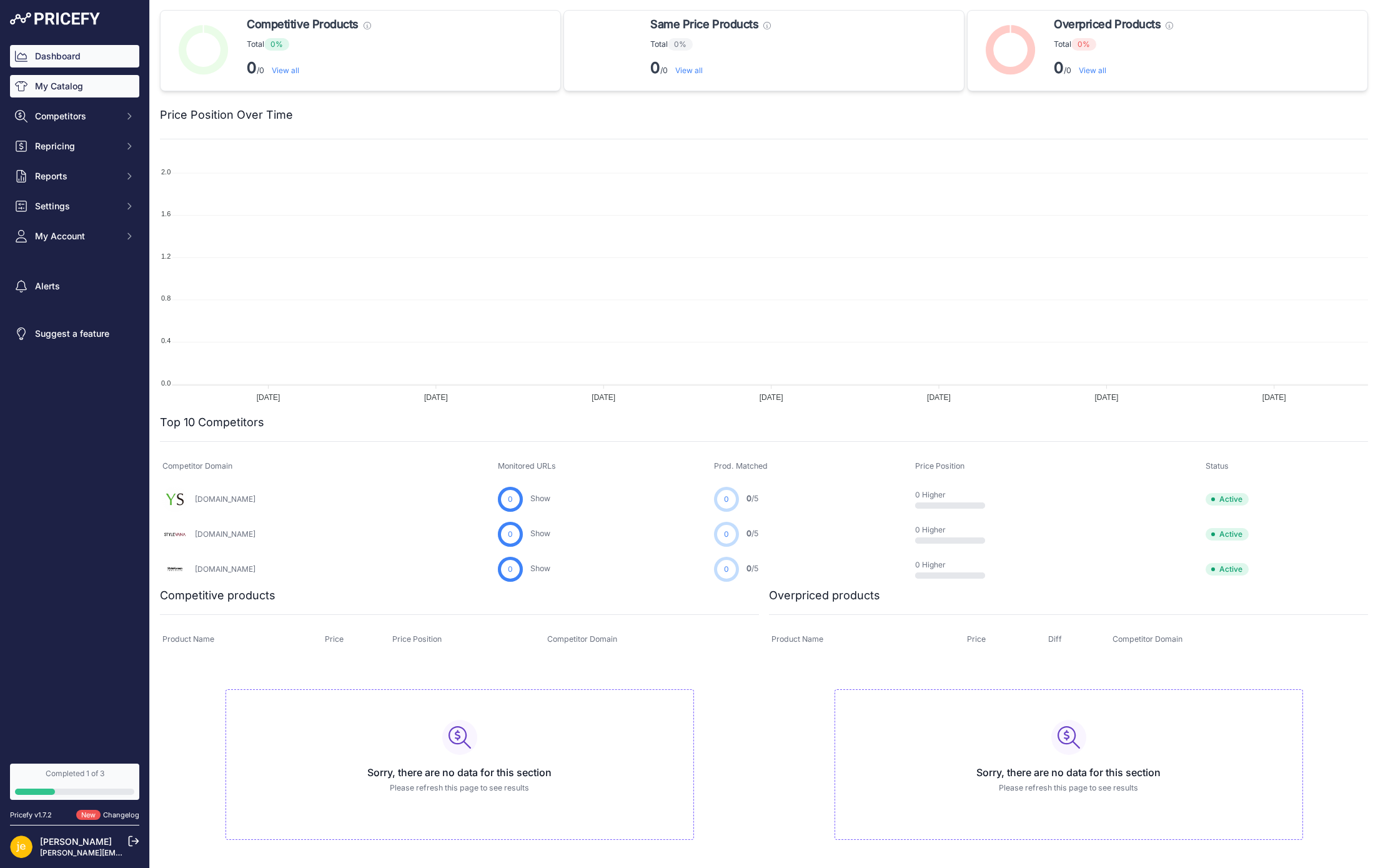
click at [77, 85] on link "My Catalog" at bounding box center [74, 86] width 129 height 22
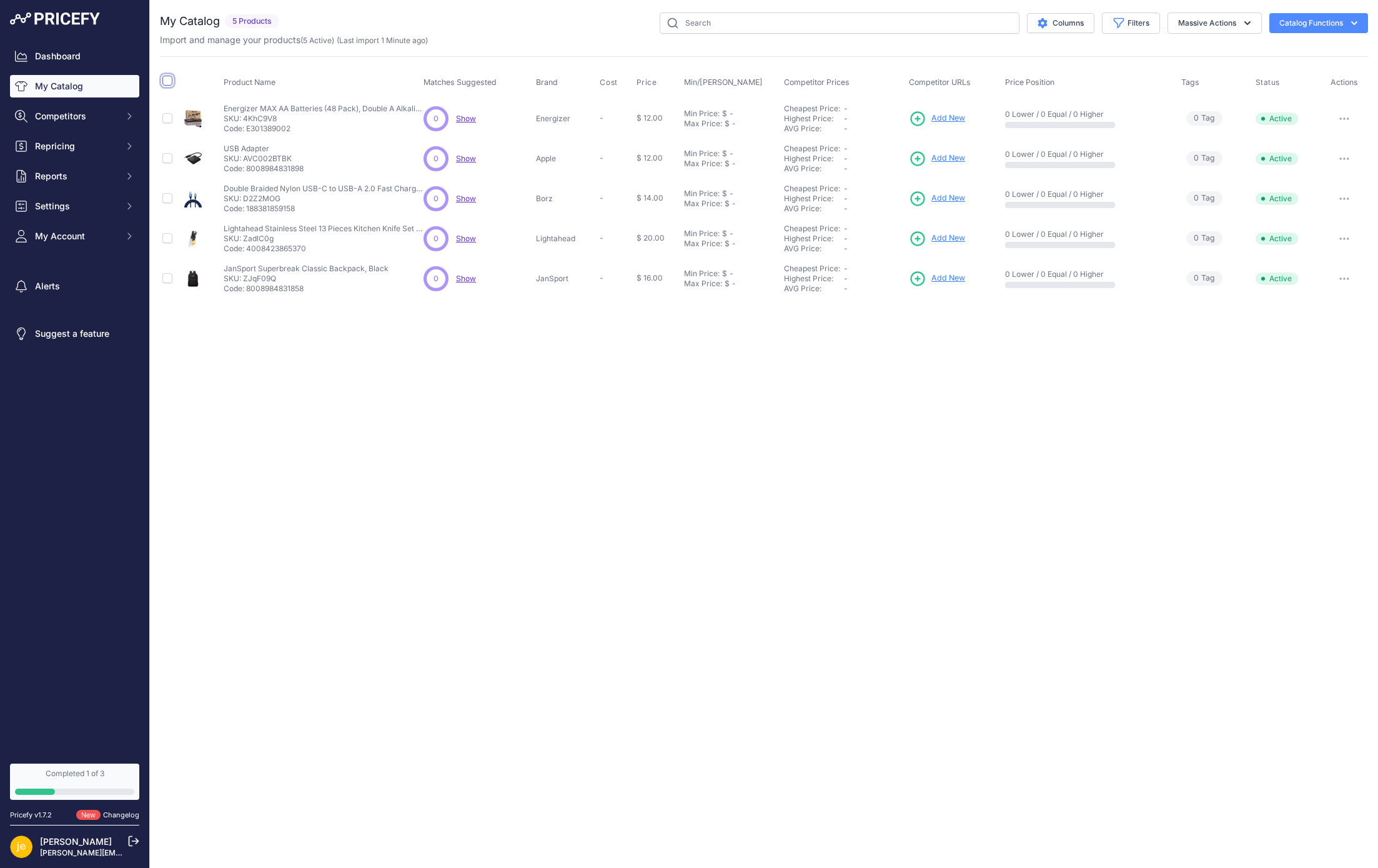
click at [168, 78] on input "checkbox" at bounding box center [167, 80] width 10 height 10
checkbox input "true"
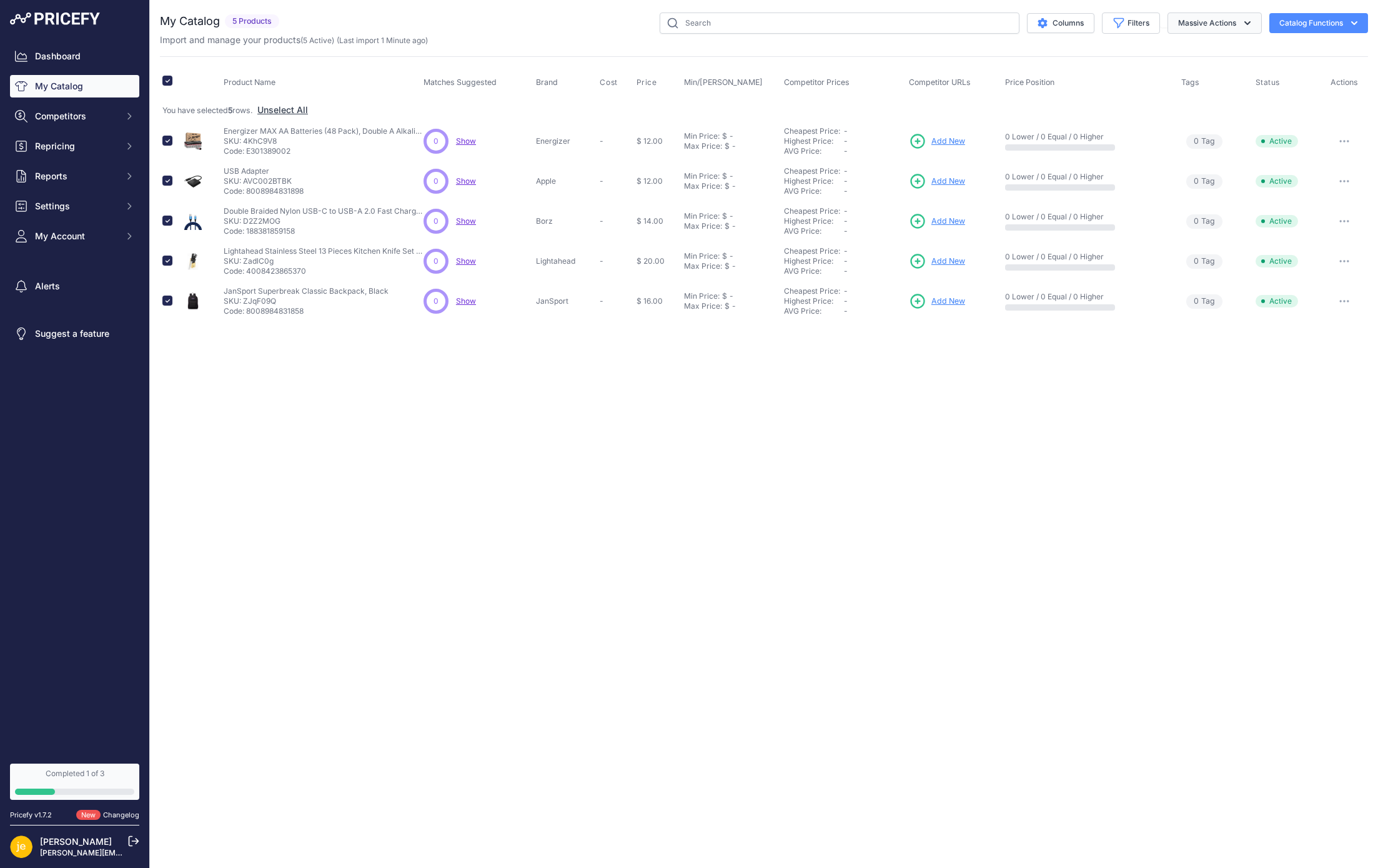
click at [1256, 17] on button "Massive Actions" at bounding box center [1215, 23] width 94 height 21
click at [1194, 90] on button "Delete" at bounding box center [1212, 97] width 100 height 22
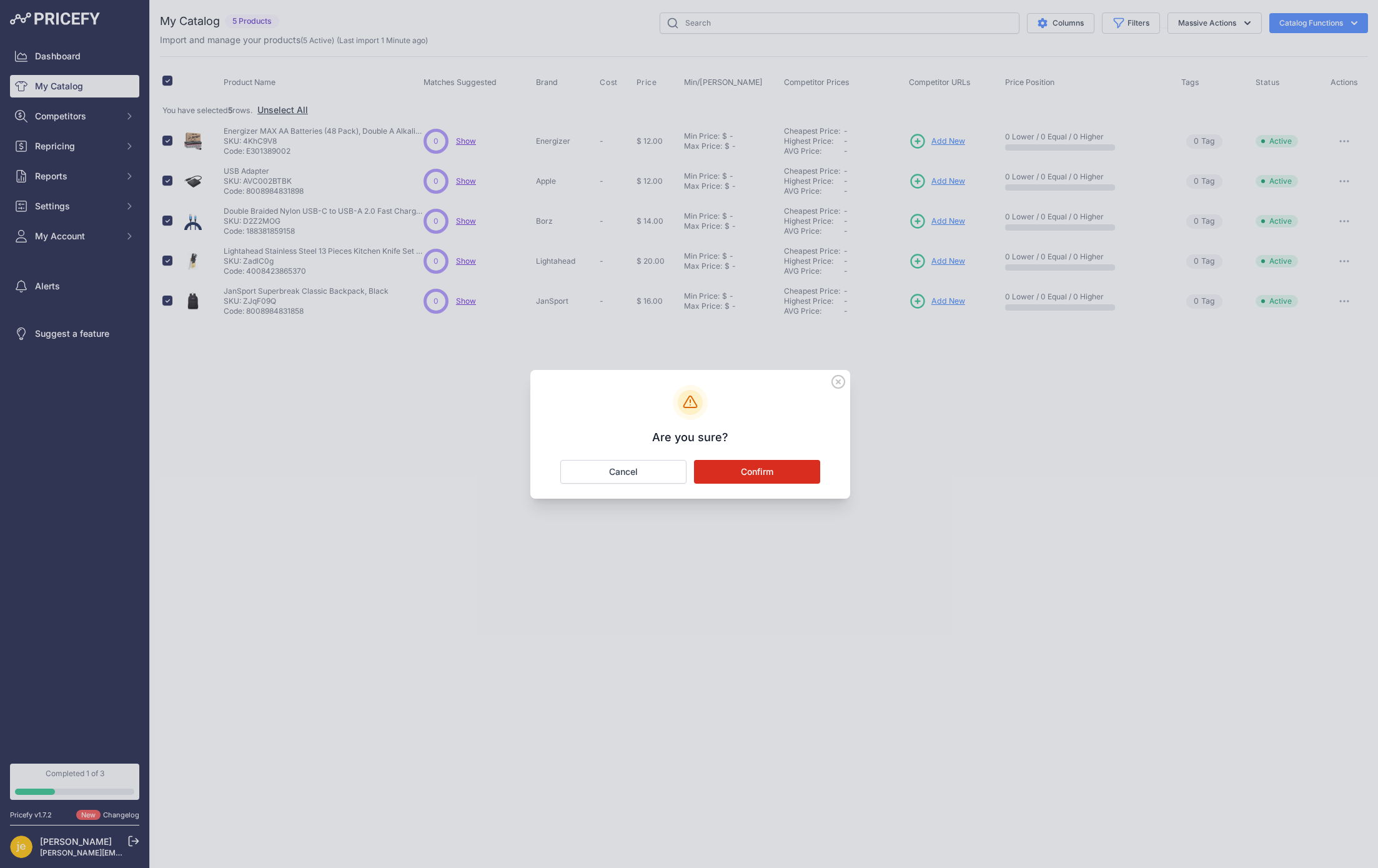
click at [775, 474] on button "Confirm" at bounding box center [757, 472] width 126 height 24
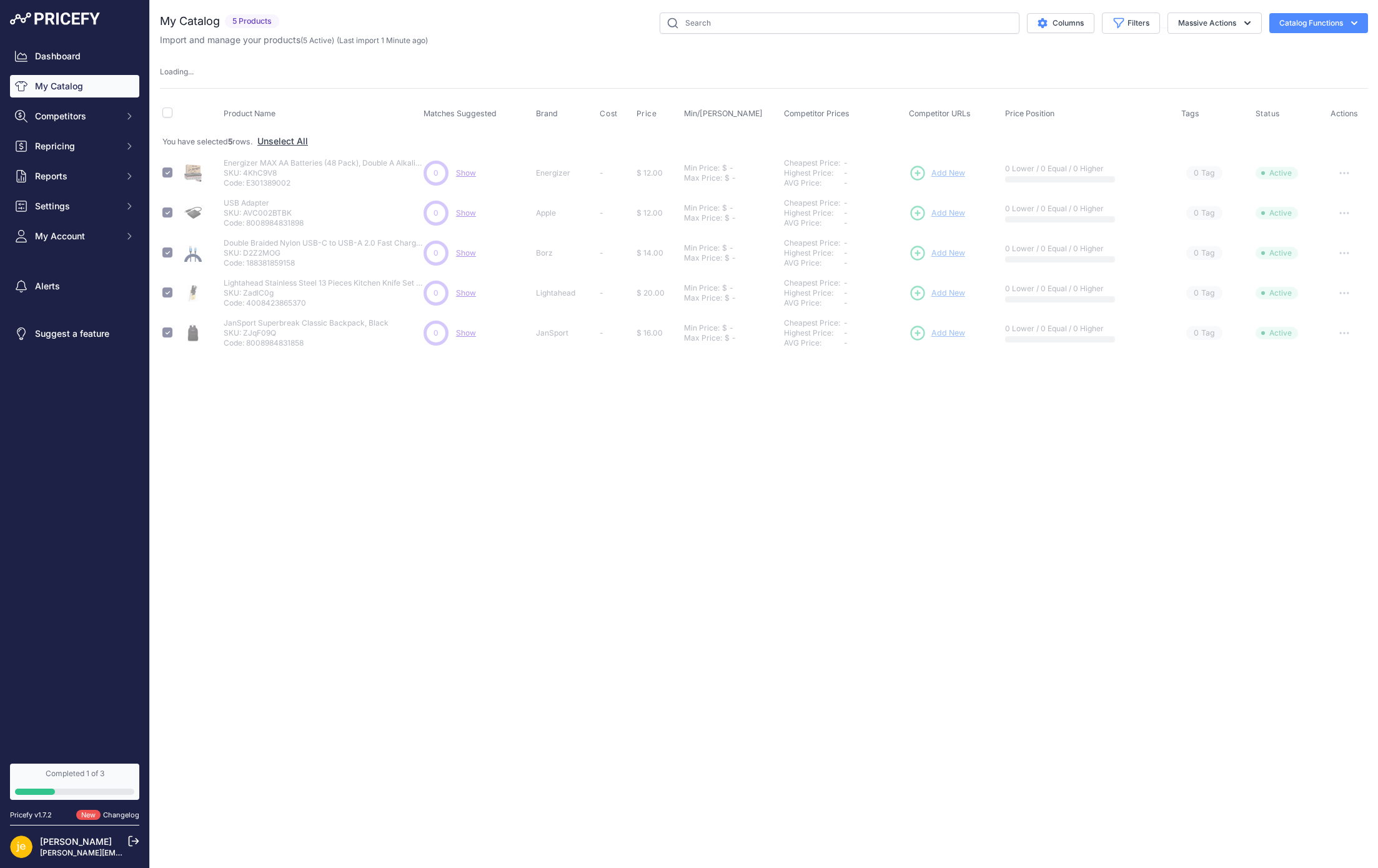
checkbox input "false"
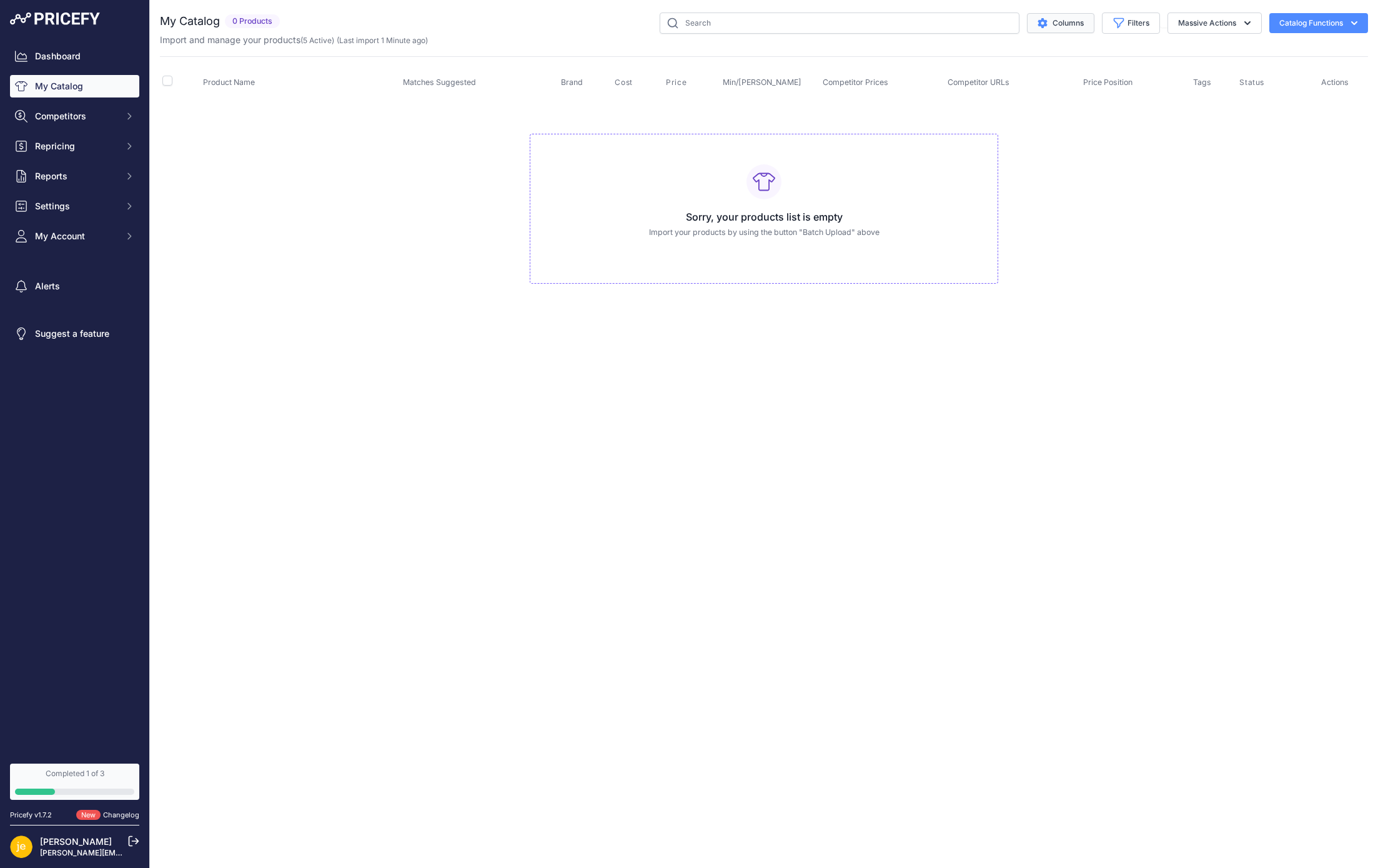
click at [1054, 25] on button "Columns" at bounding box center [1061, 23] width 67 height 20
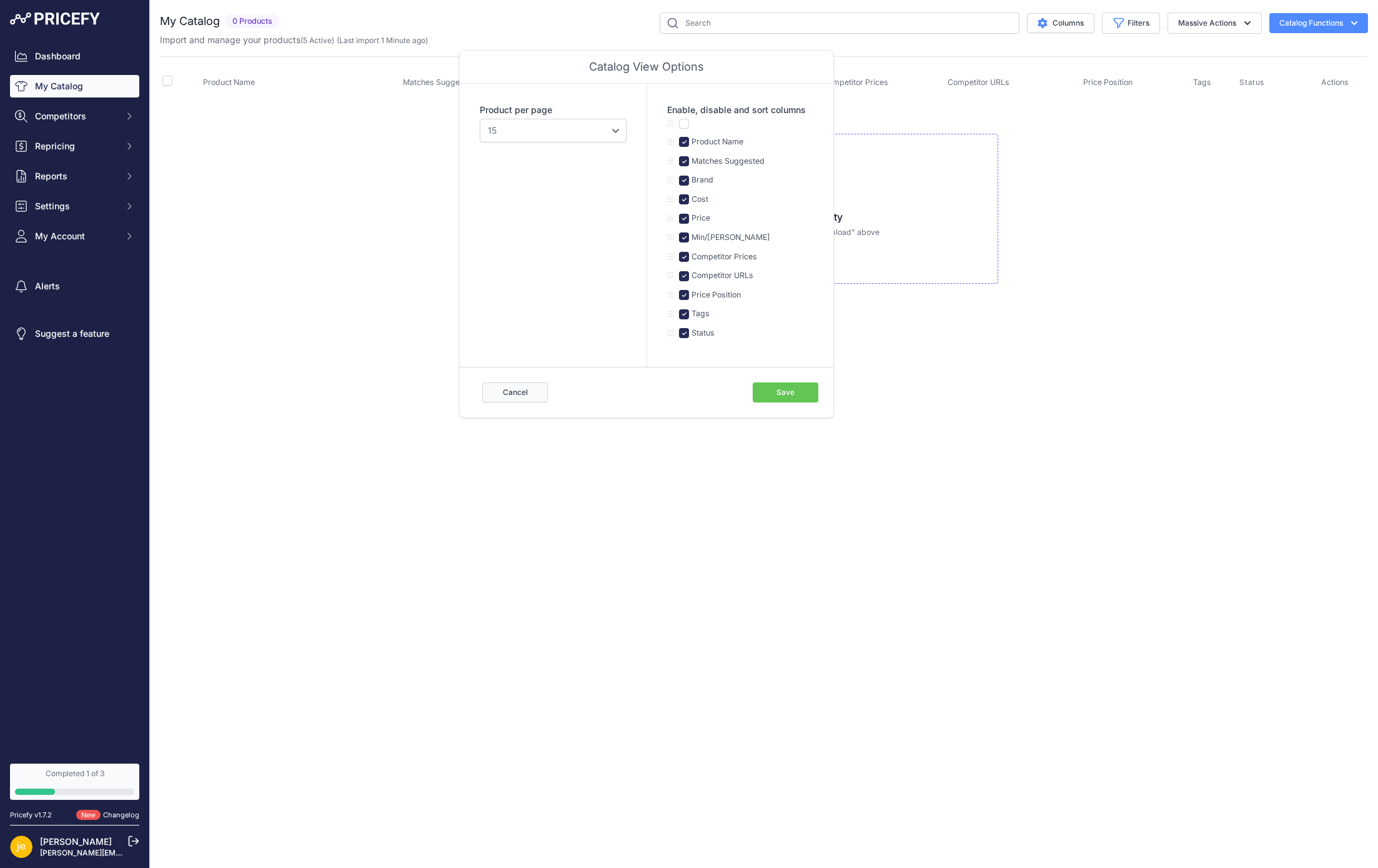
click at [517, 400] on button "Cancel" at bounding box center [515, 392] width 66 height 20
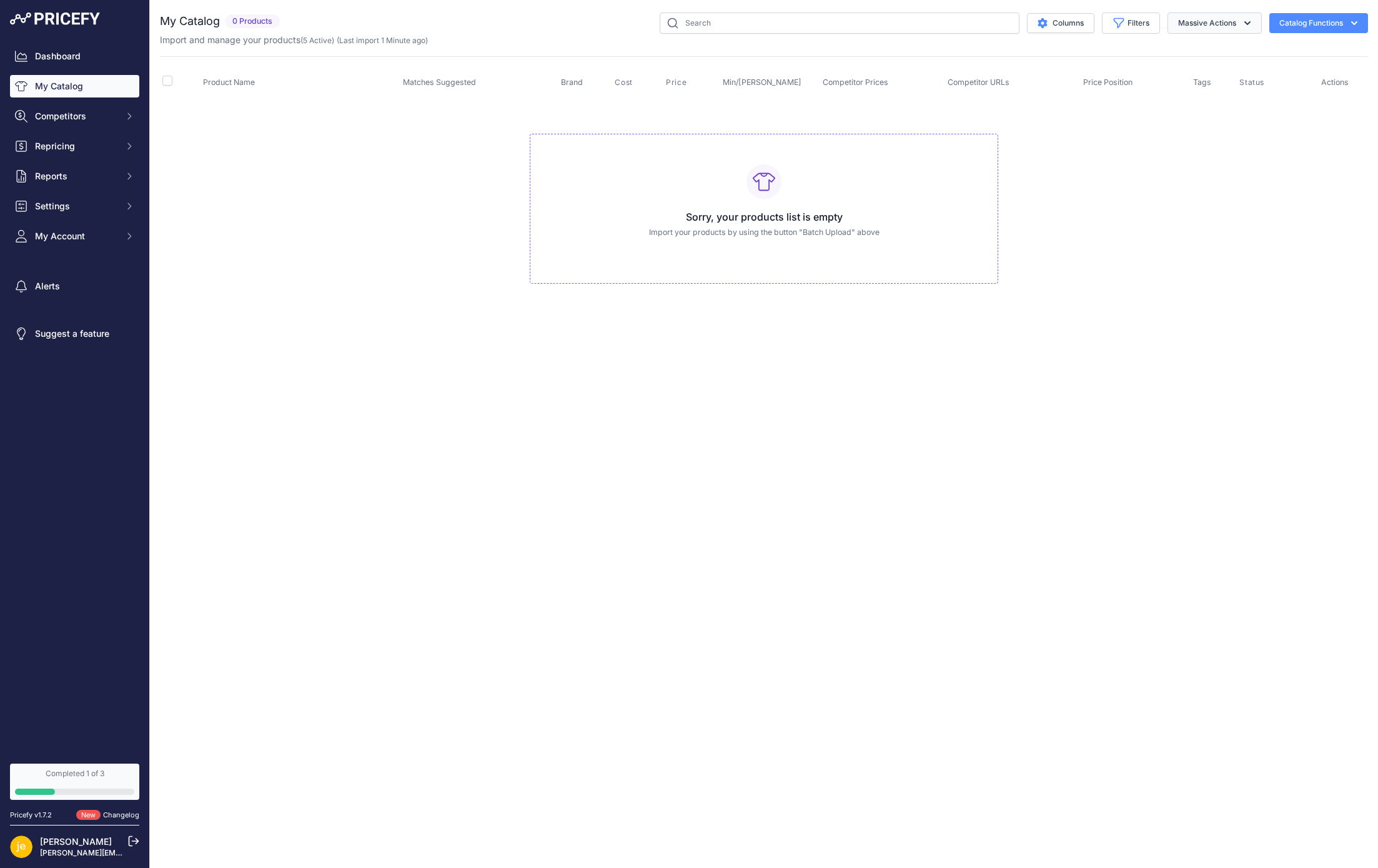
click at [1239, 23] on button "Massive Actions" at bounding box center [1215, 23] width 94 height 21
click at [902, 171] on div "Sorry, your products list is empty Import your products by using the button "Ba…" at bounding box center [764, 209] width 468 height 151
click at [1323, 20] on button "Catalog Functions" at bounding box center [1319, 23] width 98 height 20
click at [735, 244] on div "Sorry, your products list is empty Import your products by using the button "Ba…" at bounding box center [764, 209] width 468 height 151
click at [1205, 20] on button "Massive Actions" at bounding box center [1215, 23] width 94 height 21
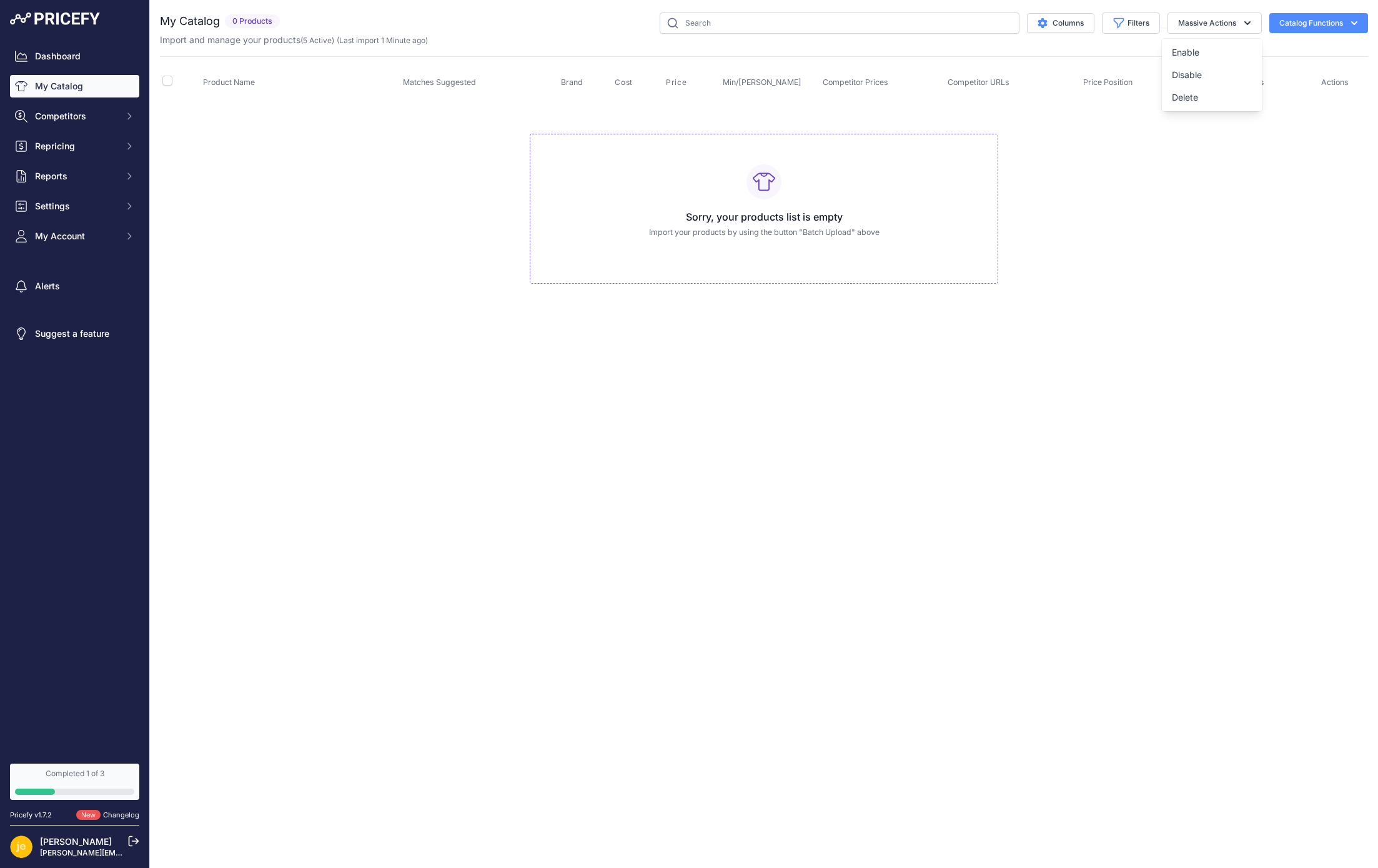
click at [1021, 199] on td "Sorry, your products list is empty Import your products by using the button "Ba…" at bounding box center [763, 203] width 1209 height 210
click at [103, 204] on span "Settings" at bounding box center [75, 206] width 82 height 12
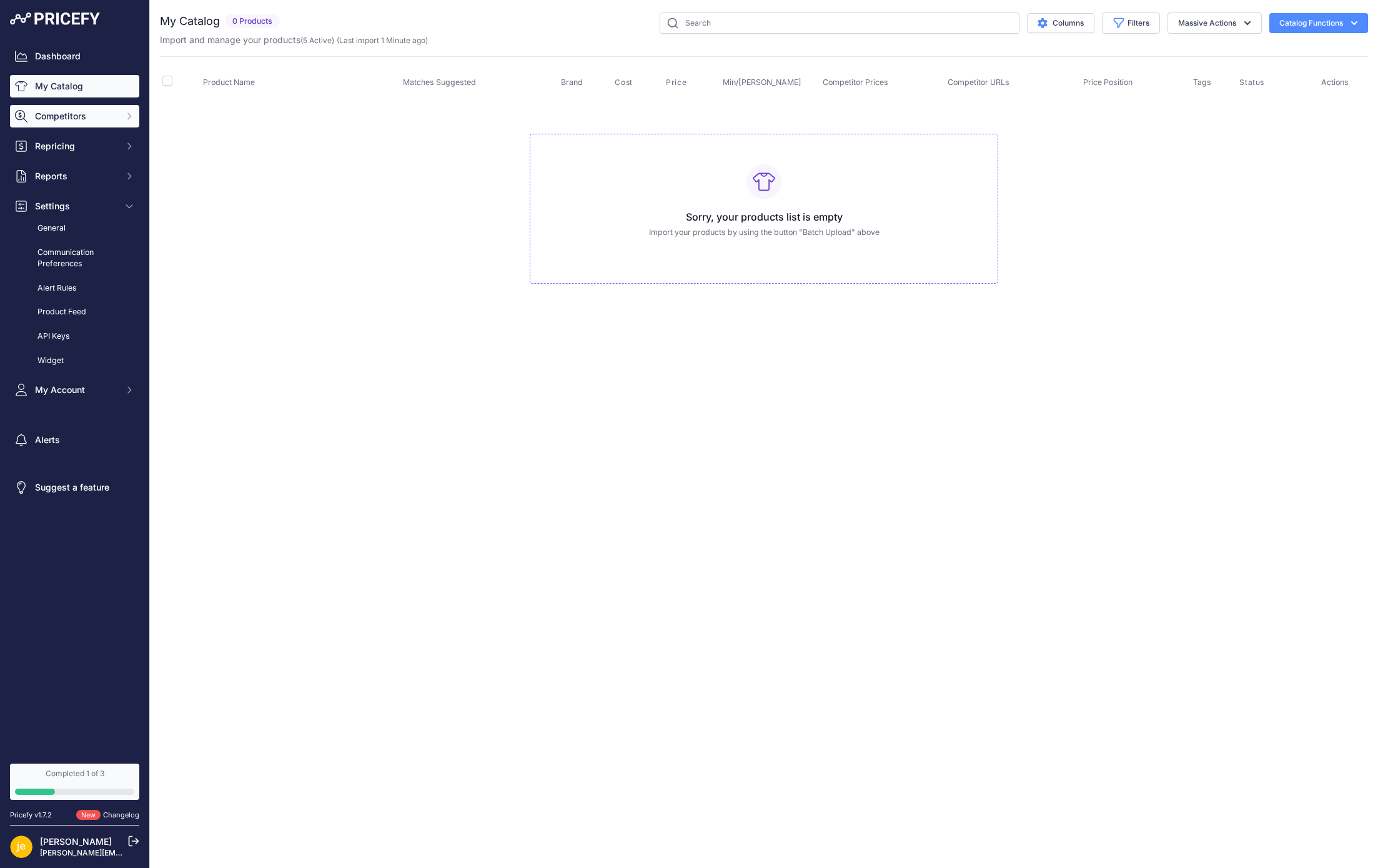
click at [77, 111] on span "Competitors" at bounding box center [75, 116] width 82 height 12
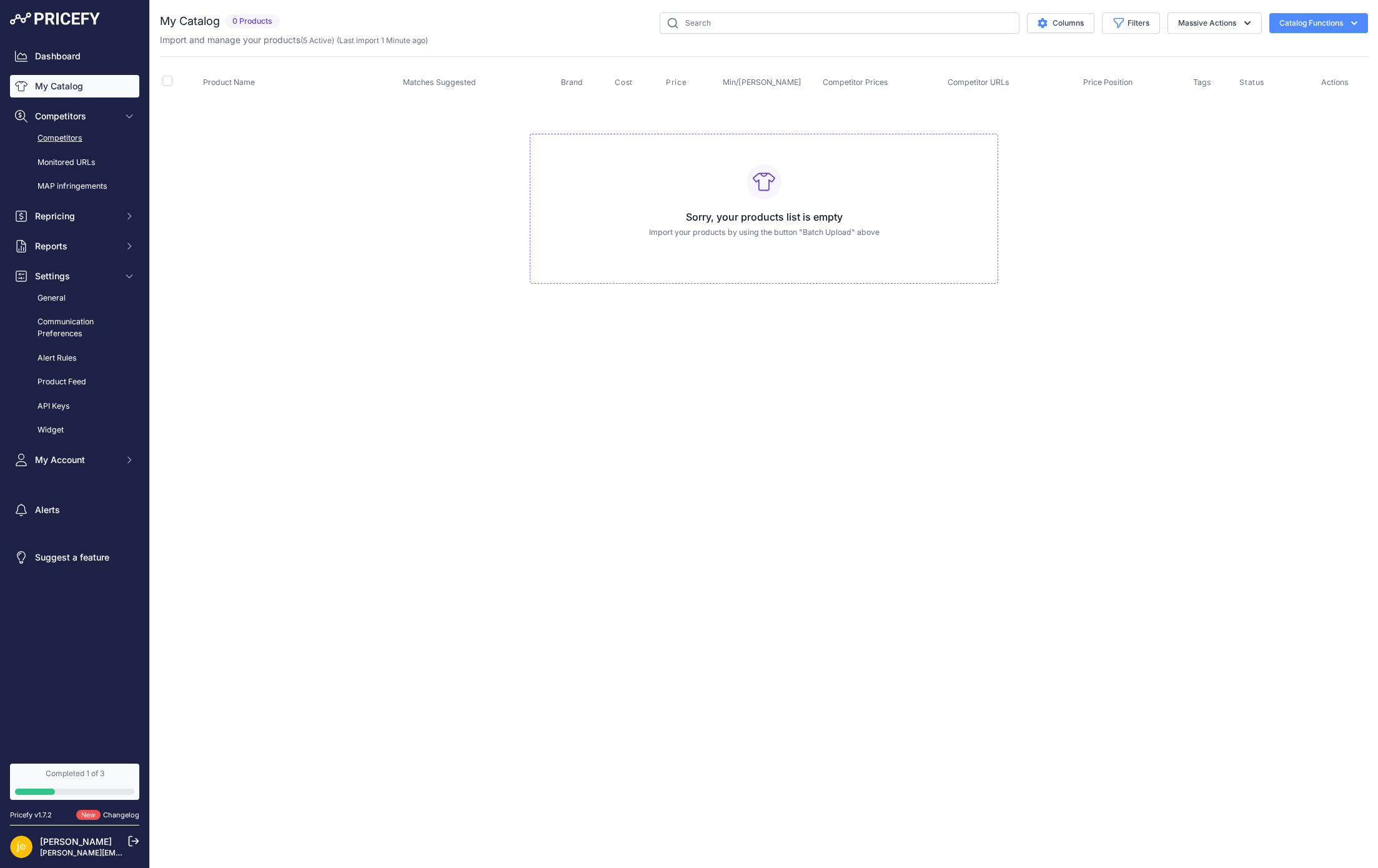
click at [77, 139] on link "Competitors" at bounding box center [74, 138] width 129 height 22
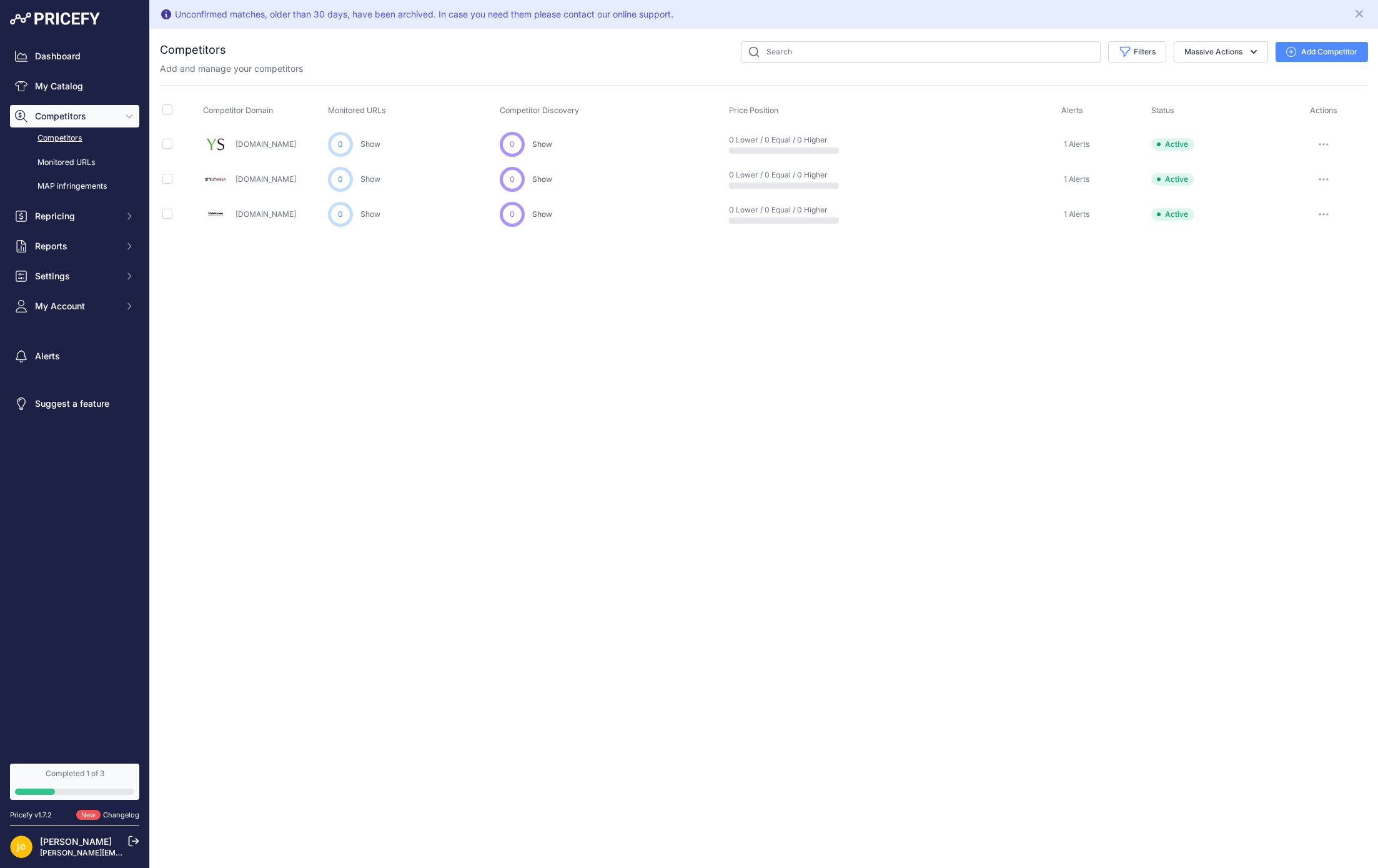
click at [83, 170] on link "Monitored URLs" at bounding box center [74, 162] width 129 height 22
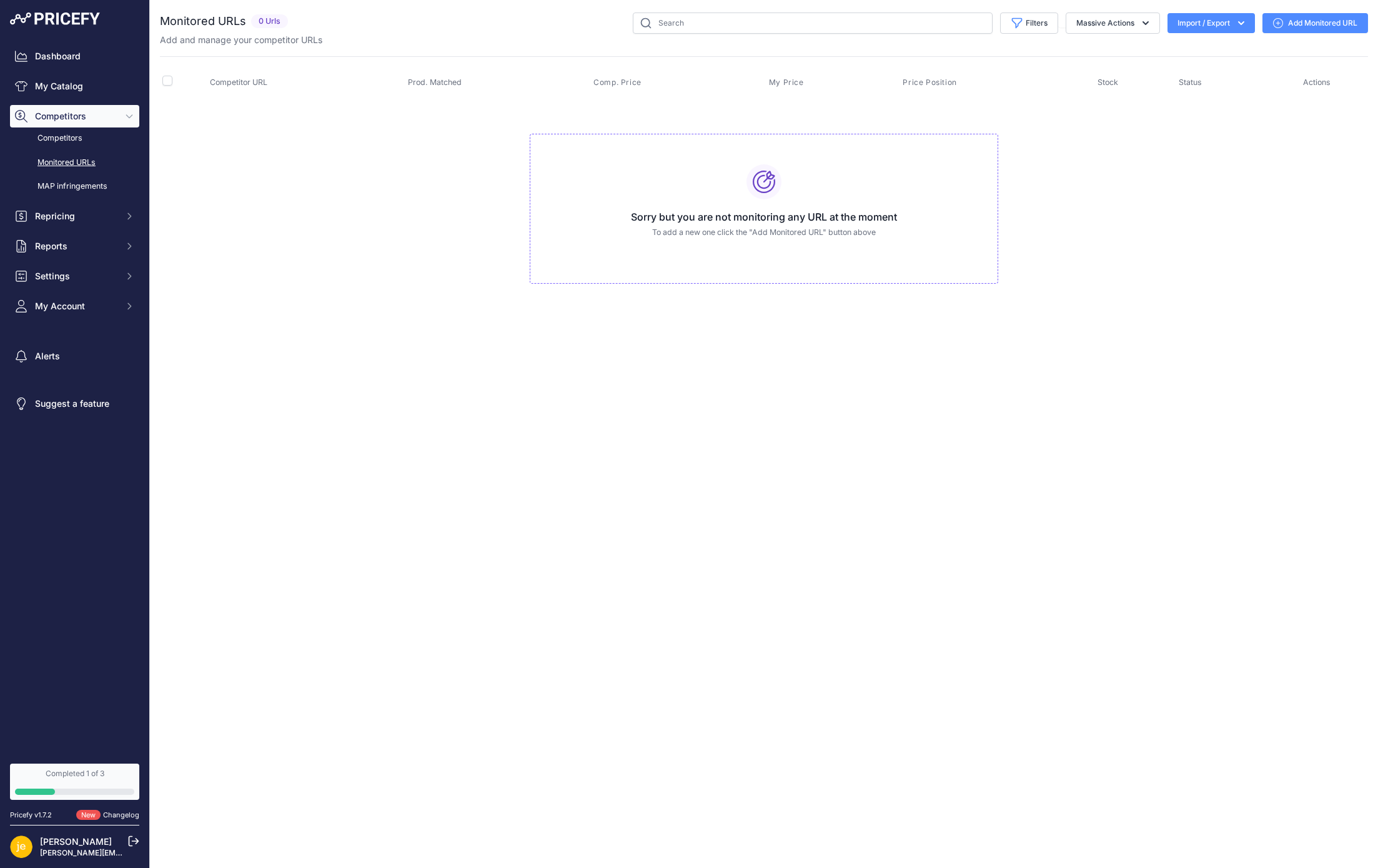
click at [1319, 17] on link "Add Monitored URL" at bounding box center [1315, 23] width 106 height 20
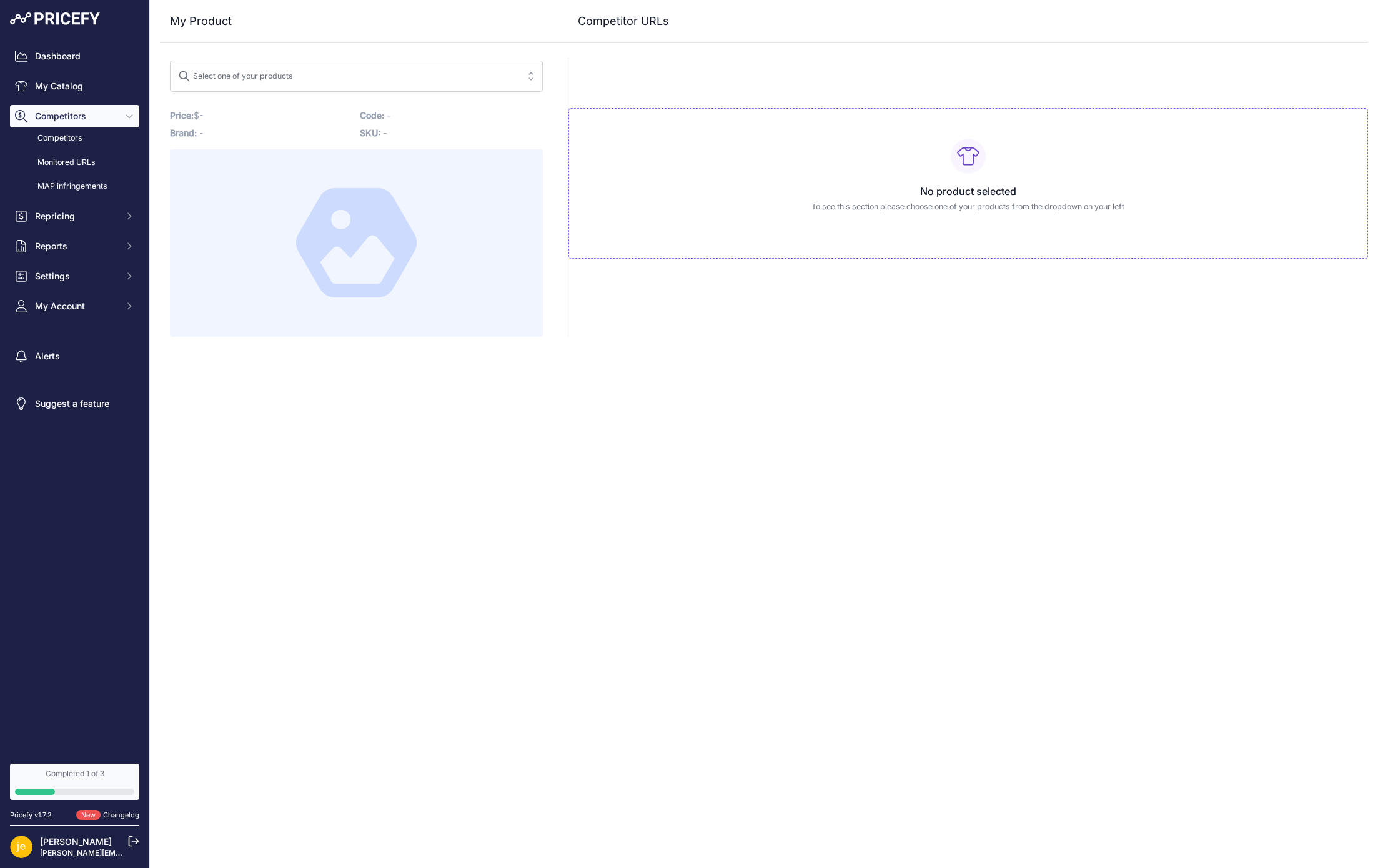
click at [419, 66] on button "Select one of your products" at bounding box center [356, 75] width 373 height 31
click at [754, 291] on div "No product selected To see this section please choose one of your products from…" at bounding box center [968, 198] width 801 height 278
click at [88, 187] on link "MAP infringements" at bounding box center [74, 186] width 129 height 22
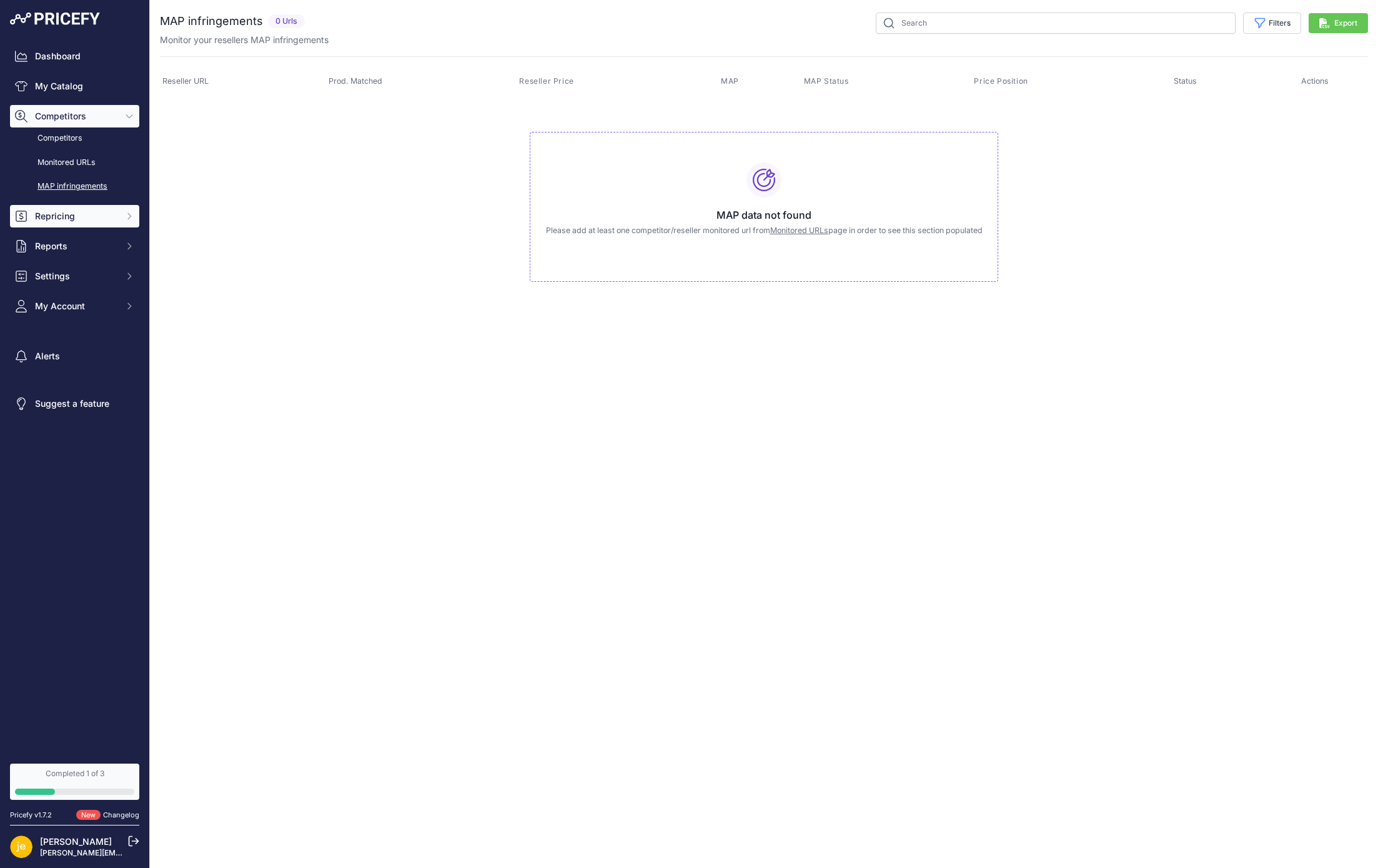
click at [77, 222] on span "Repricing" at bounding box center [75, 216] width 82 height 12
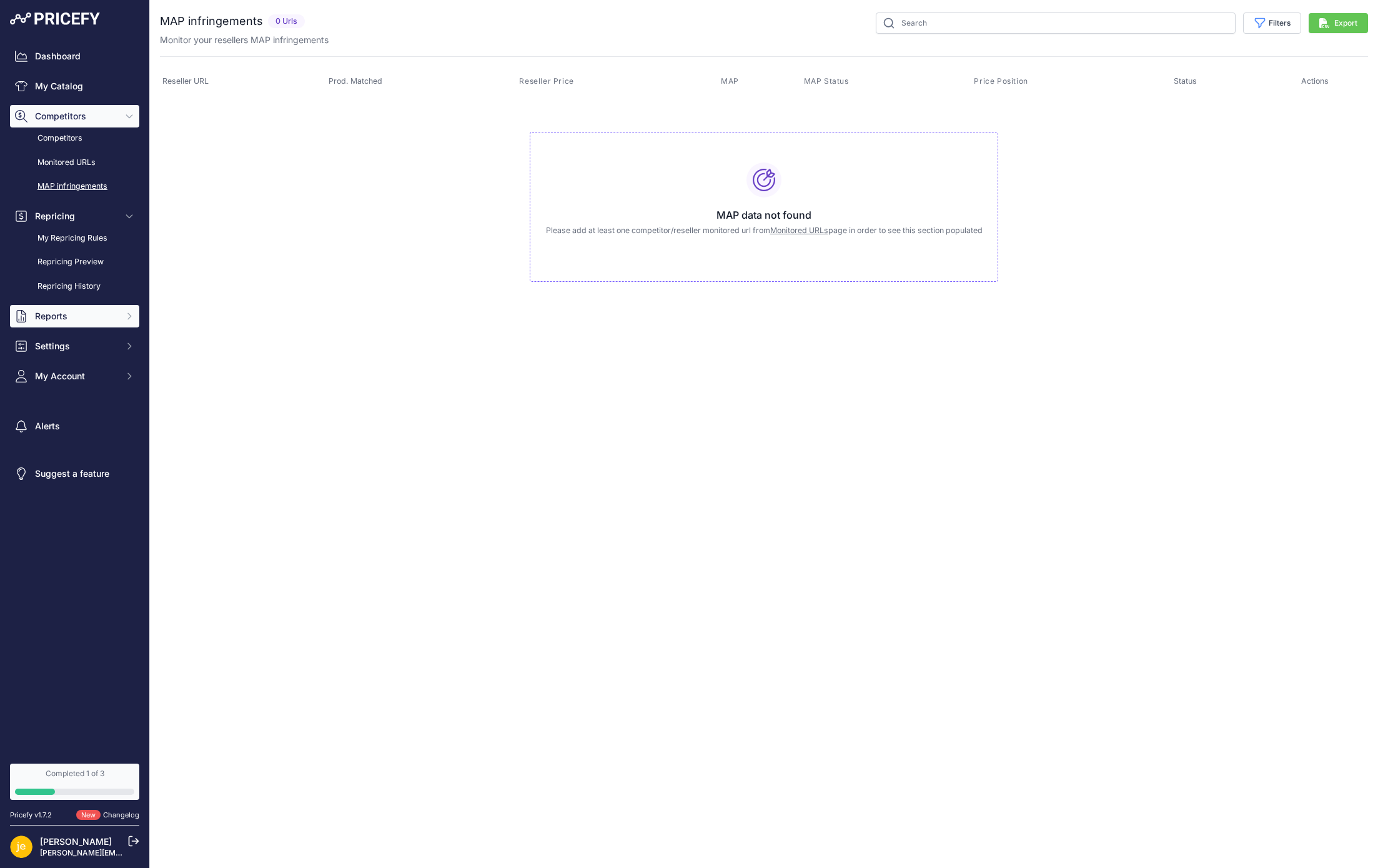
click at [69, 316] on span "Reports" at bounding box center [75, 316] width 82 height 12
click at [69, 399] on button "Settings" at bounding box center [74, 391] width 129 height 22
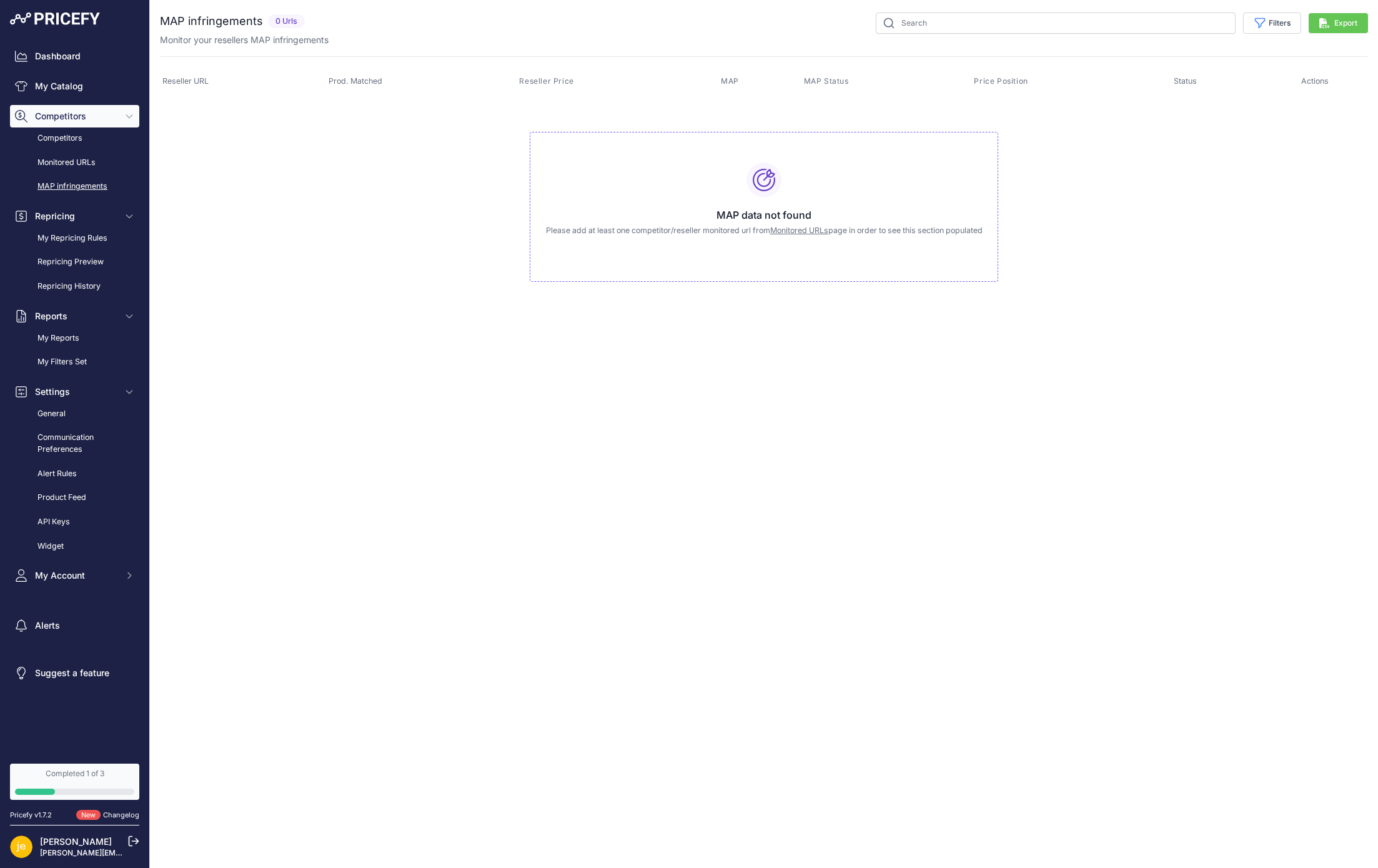
click at [157, 210] on div "You are not connected to the internet. MAP infringements" at bounding box center [763, 160] width 1228 height 319
